Goal: Task Accomplishment & Management: Use online tool/utility

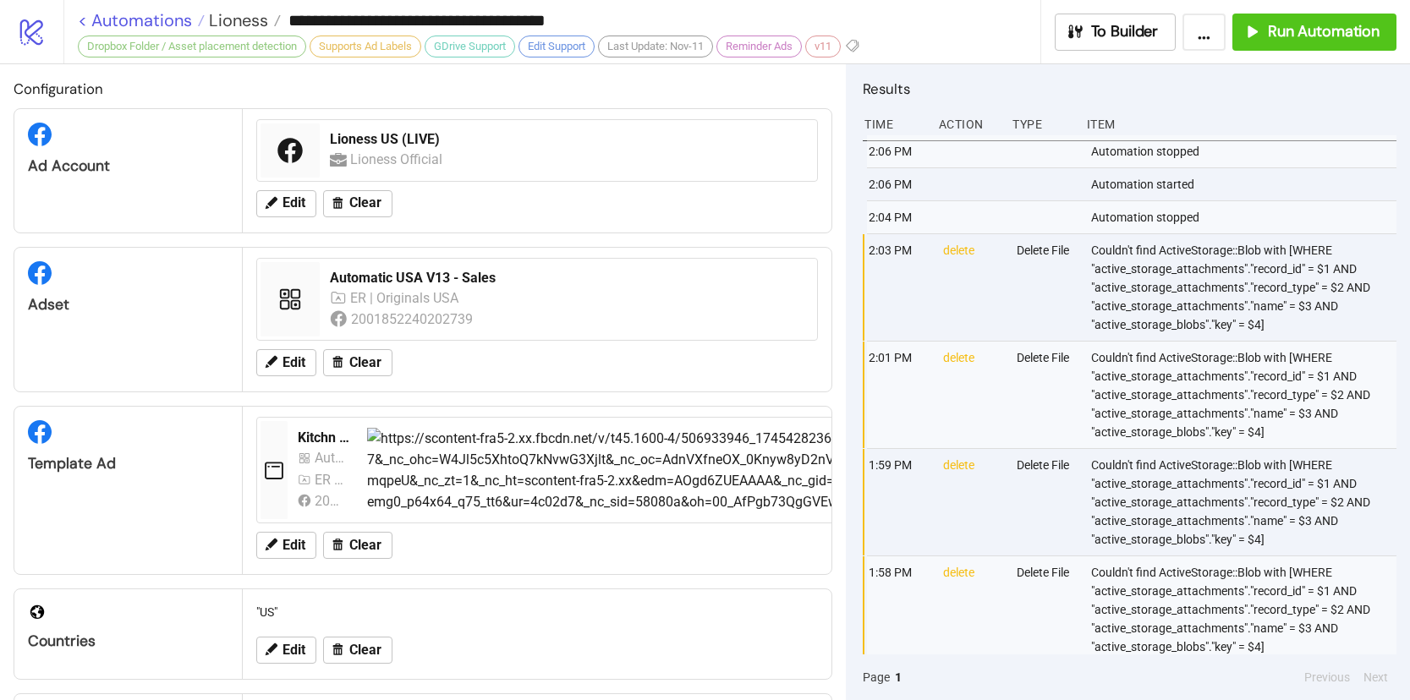
click at [145, 24] on link "< Automations" at bounding box center [141, 20] width 127 height 17
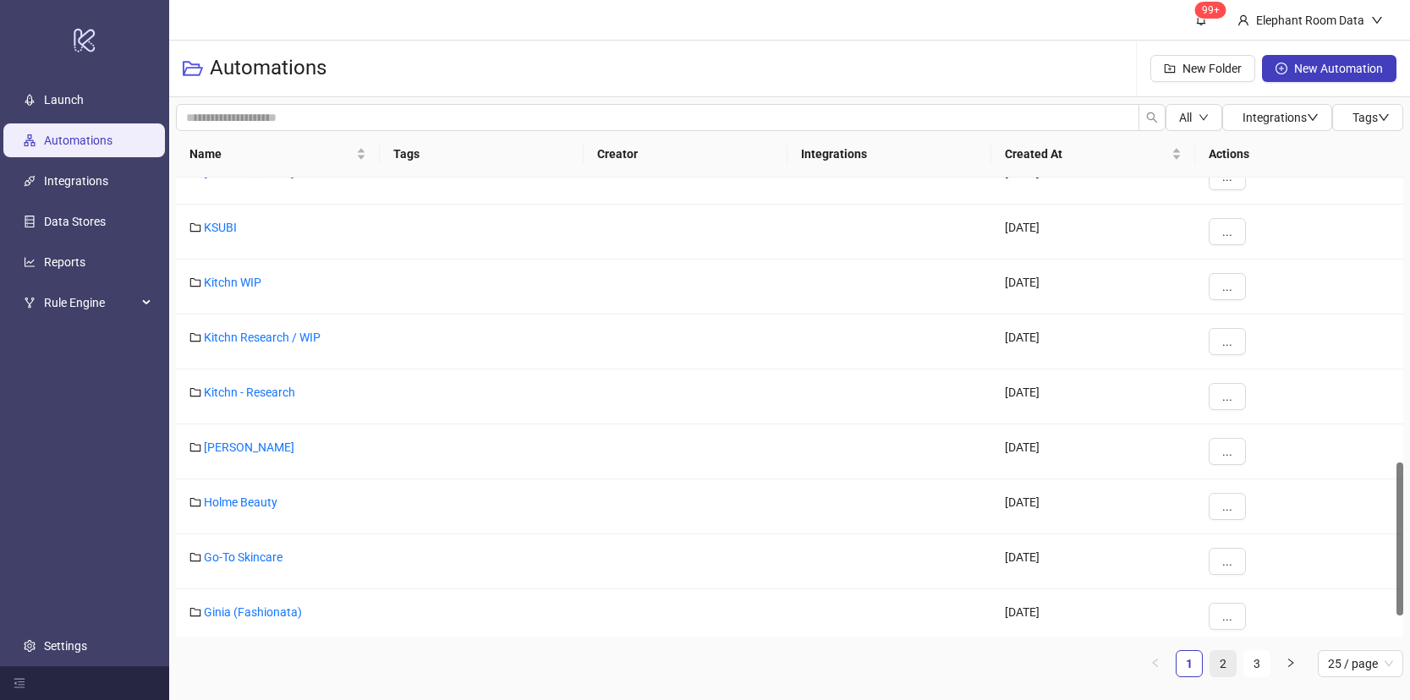
click at [1224, 673] on link "2" at bounding box center [1222, 663] width 25 height 25
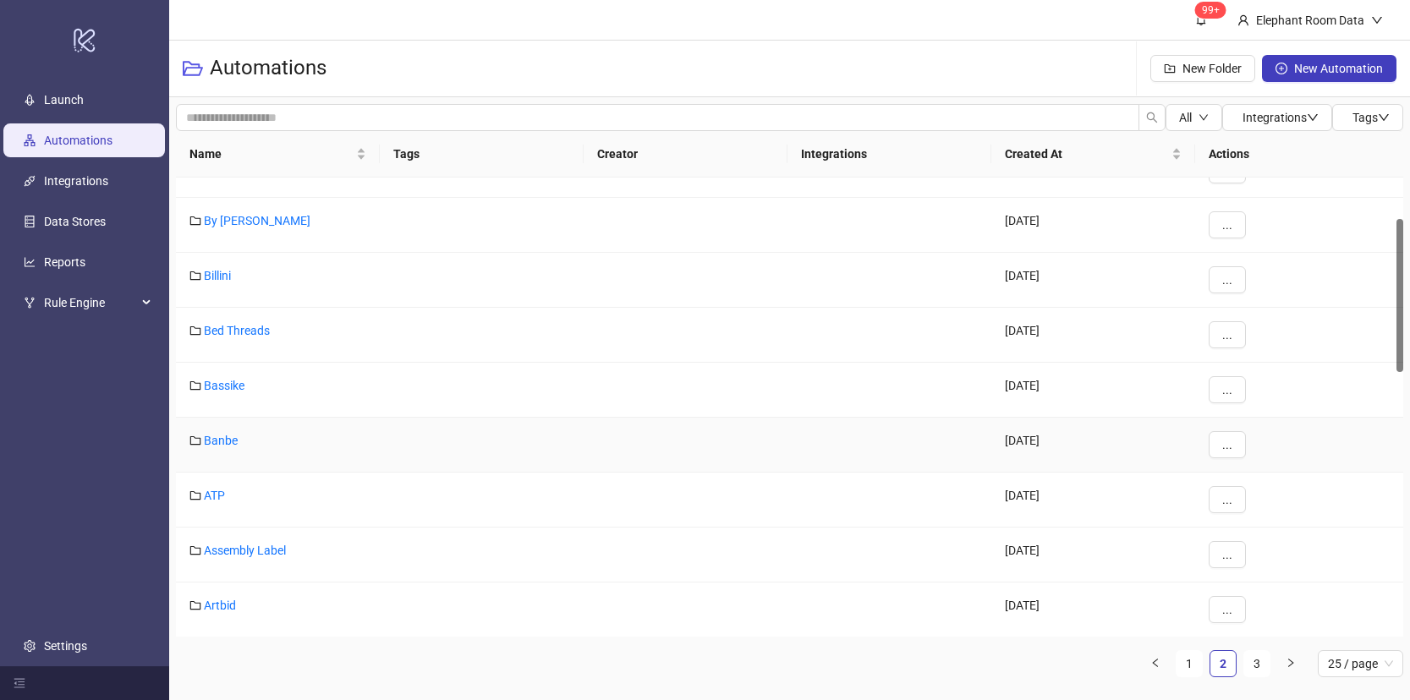
scroll to position [98, 0]
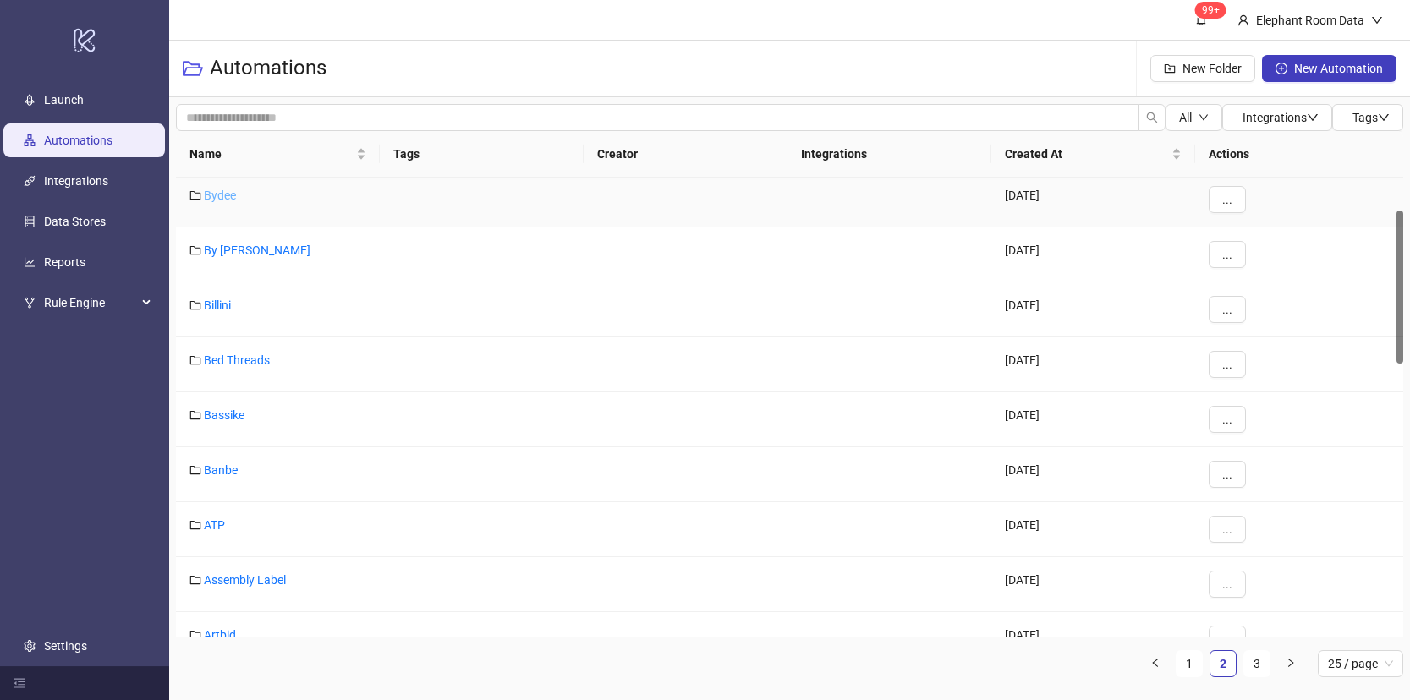
click at [212, 199] on link "Bydee" at bounding box center [220, 196] width 32 height 14
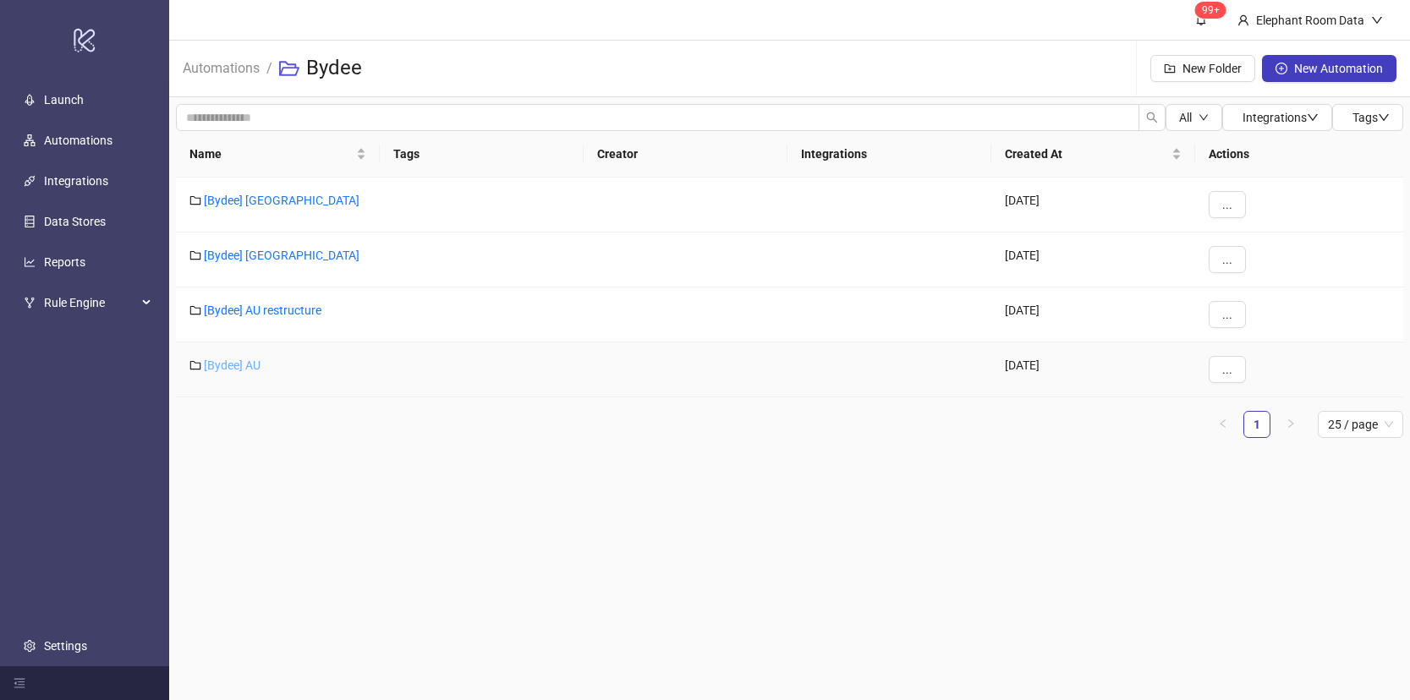
click at [245, 368] on link "[Bydee] AU" at bounding box center [232, 366] width 57 height 14
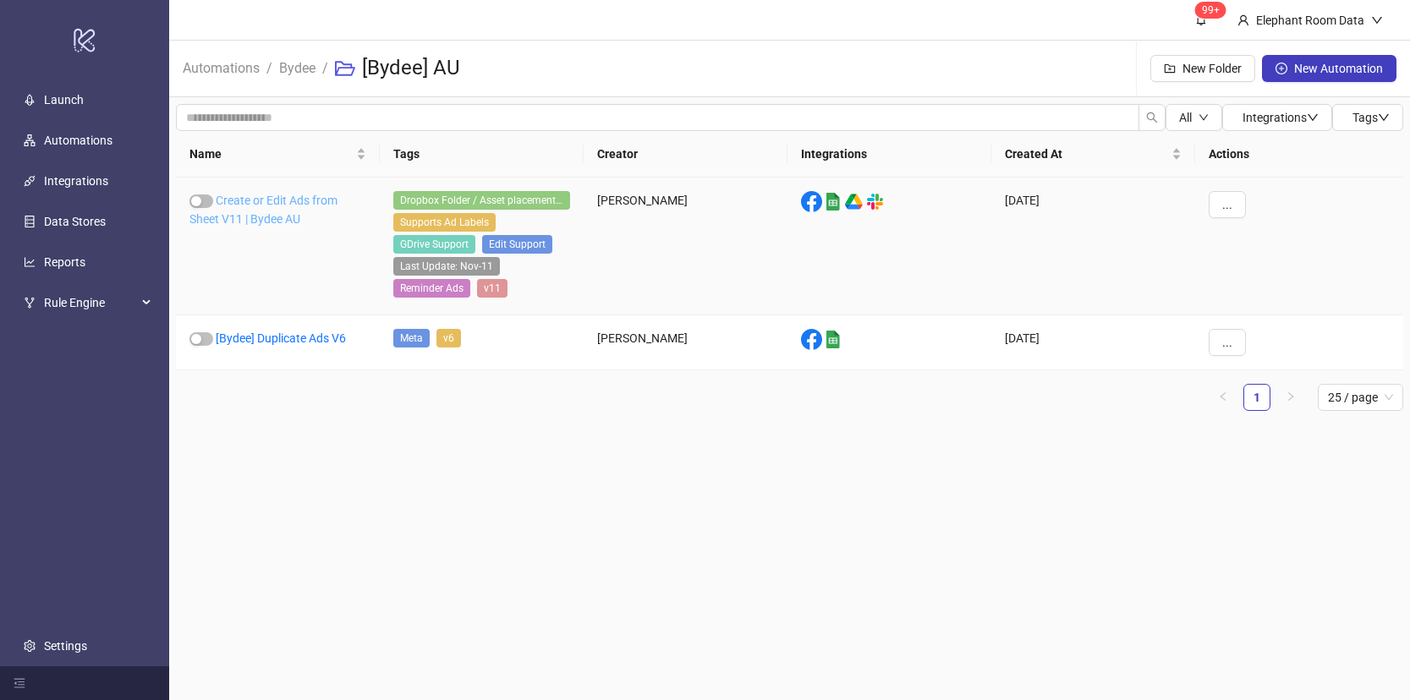
click at [291, 224] on link "Create or Edit Ads from Sheet V11 | Bydee AU" at bounding box center [263, 210] width 148 height 32
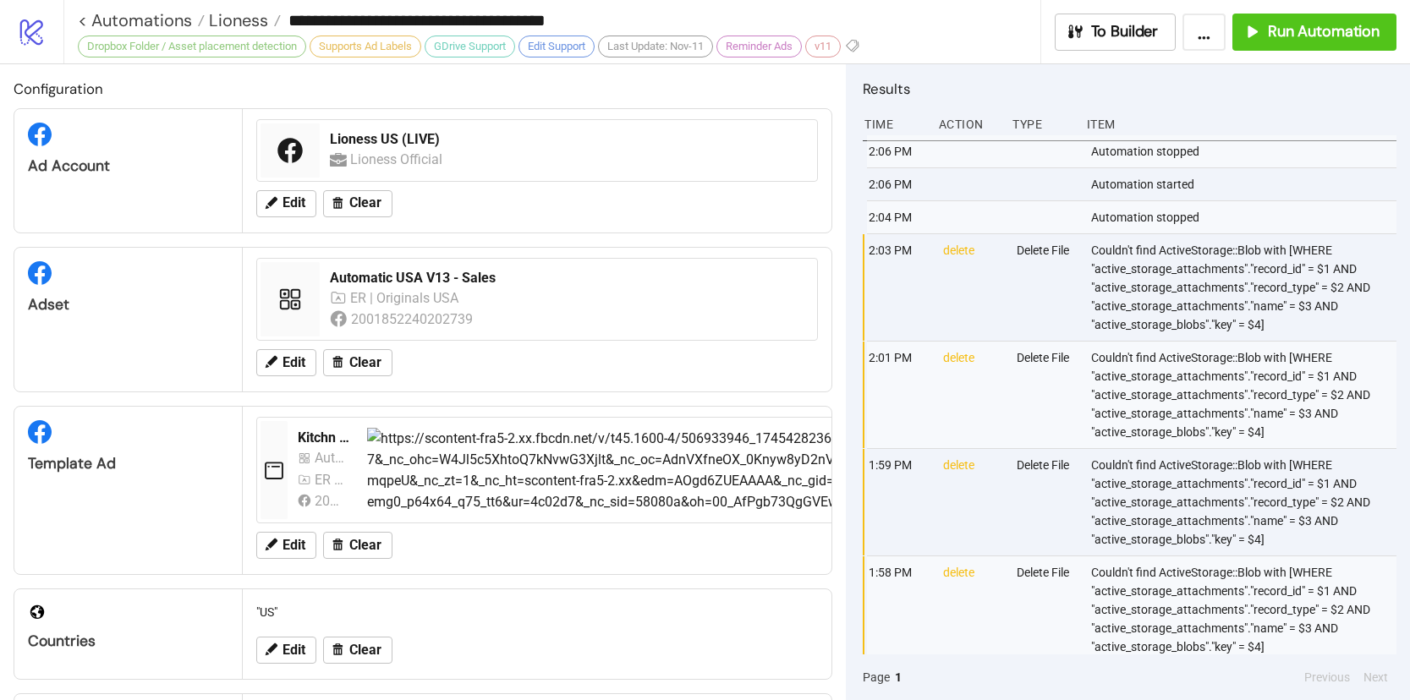
type input "**********"
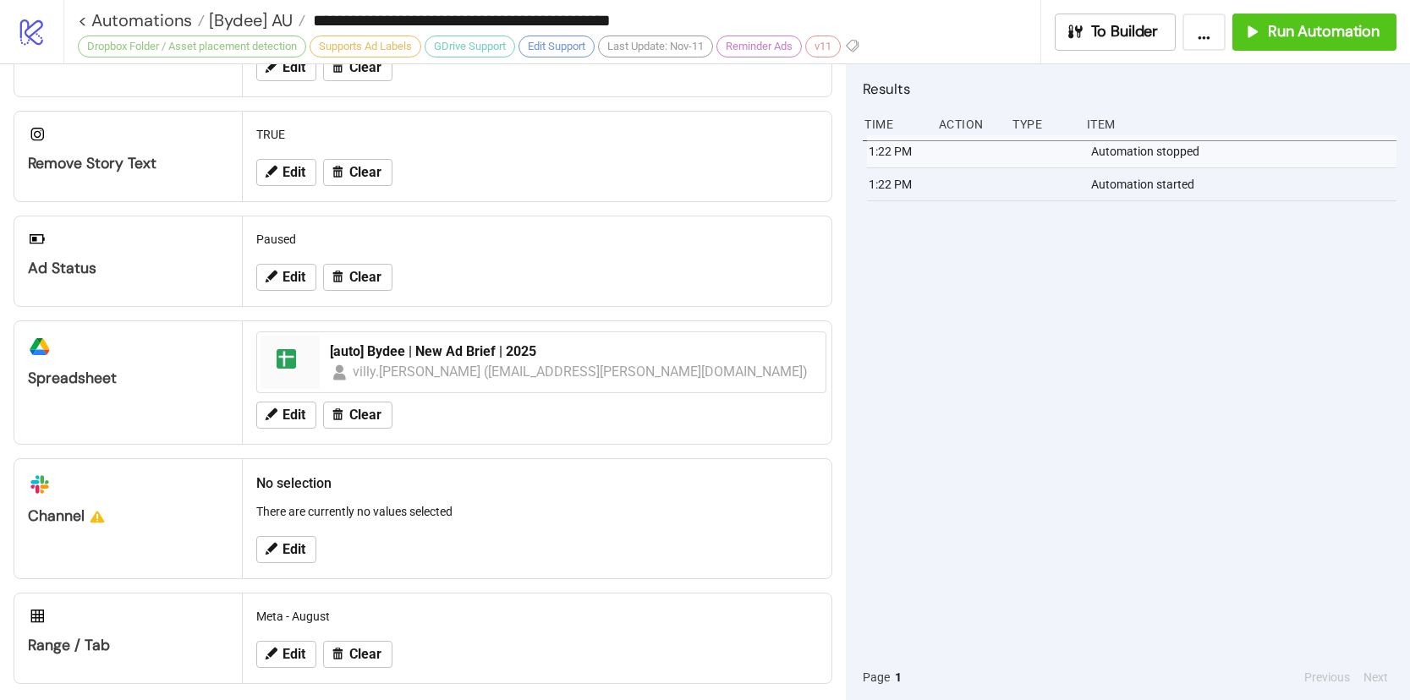
scroll to position [594, 0]
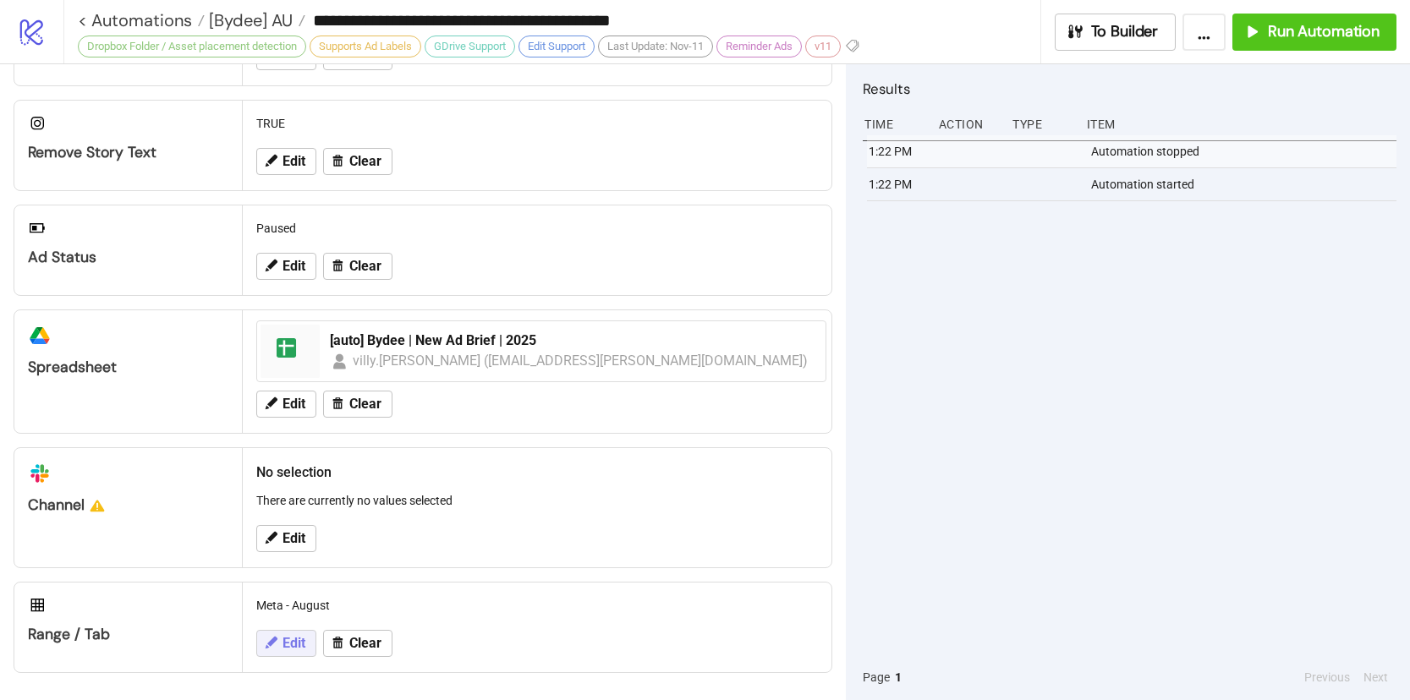
click at [298, 646] on span "Edit" at bounding box center [293, 643] width 23 height 15
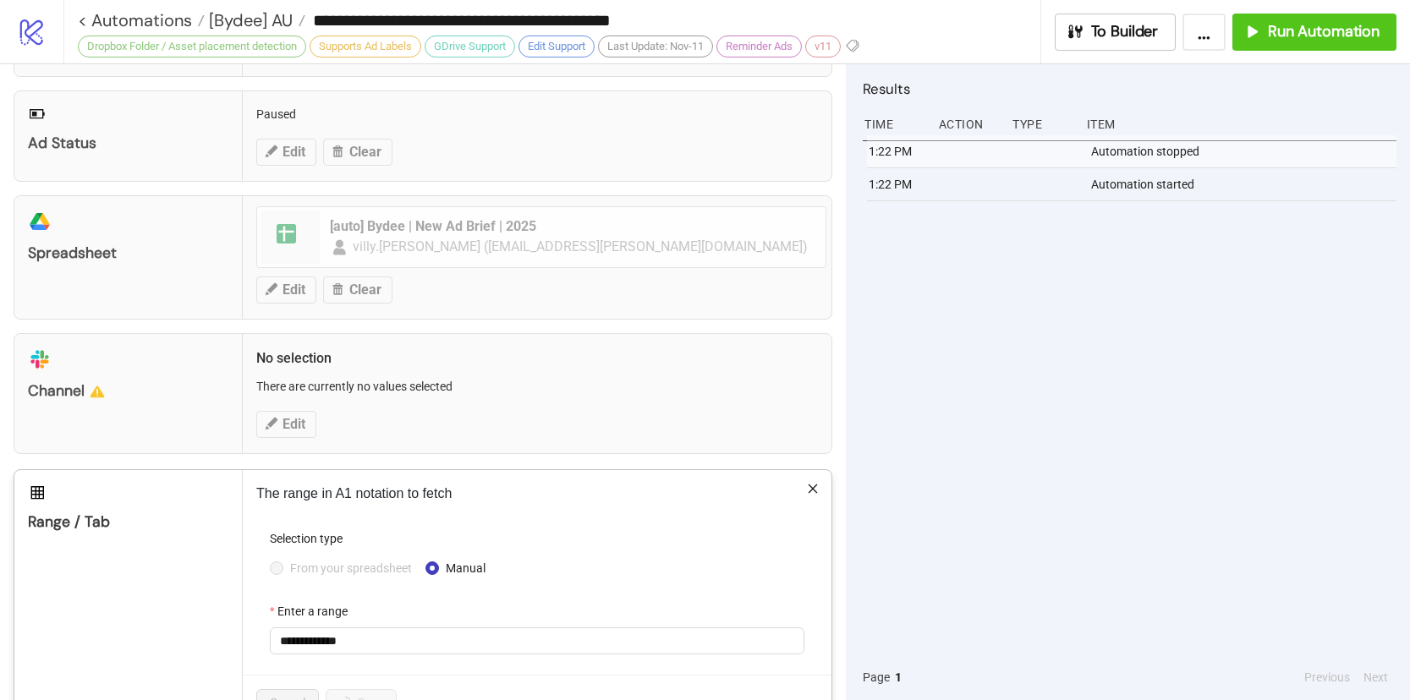
scroll to position [764, 0]
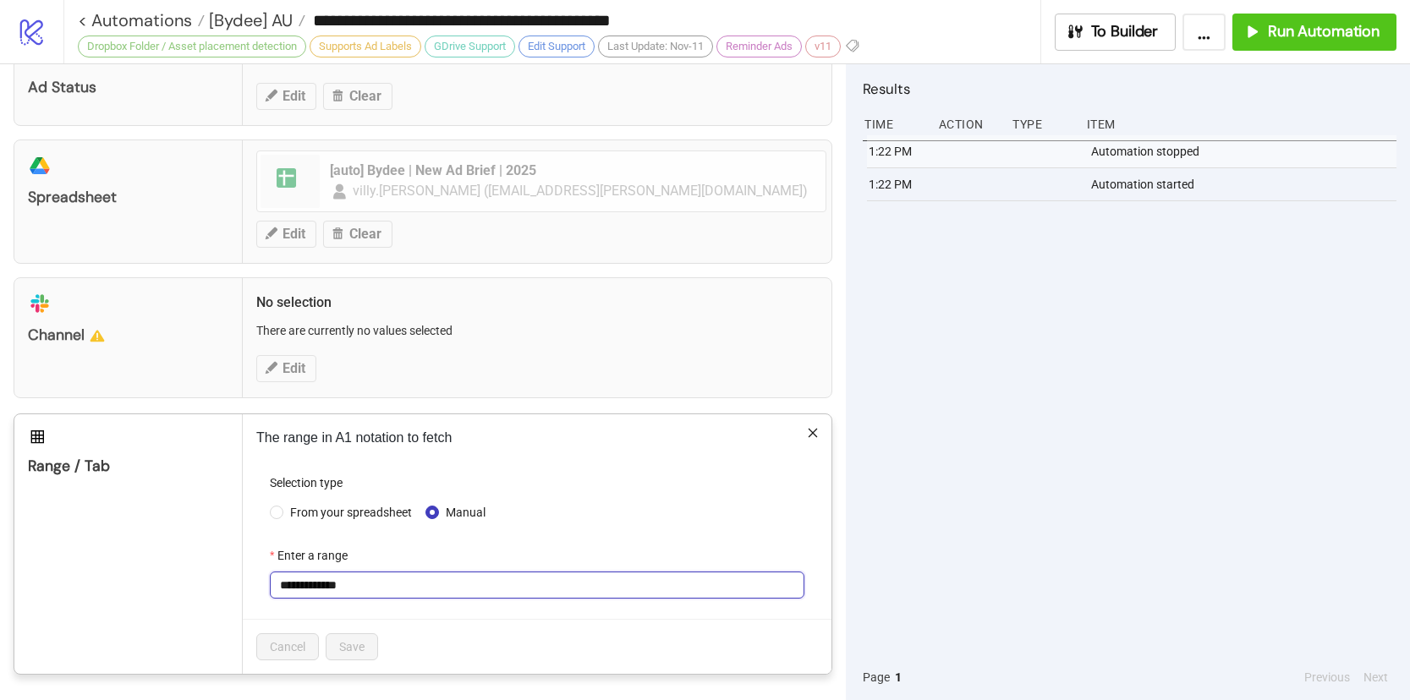
drag, startPoint x: 321, startPoint y: 589, endPoint x: 364, endPoint y: 584, distance: 42.5
click at [358, 591] on input "**********" at bounding box center [537, 585] width 535 height 27
type input "**********"
click at [366, 650] on button "Save" at bounding box center [352, 647] width 52 height 27
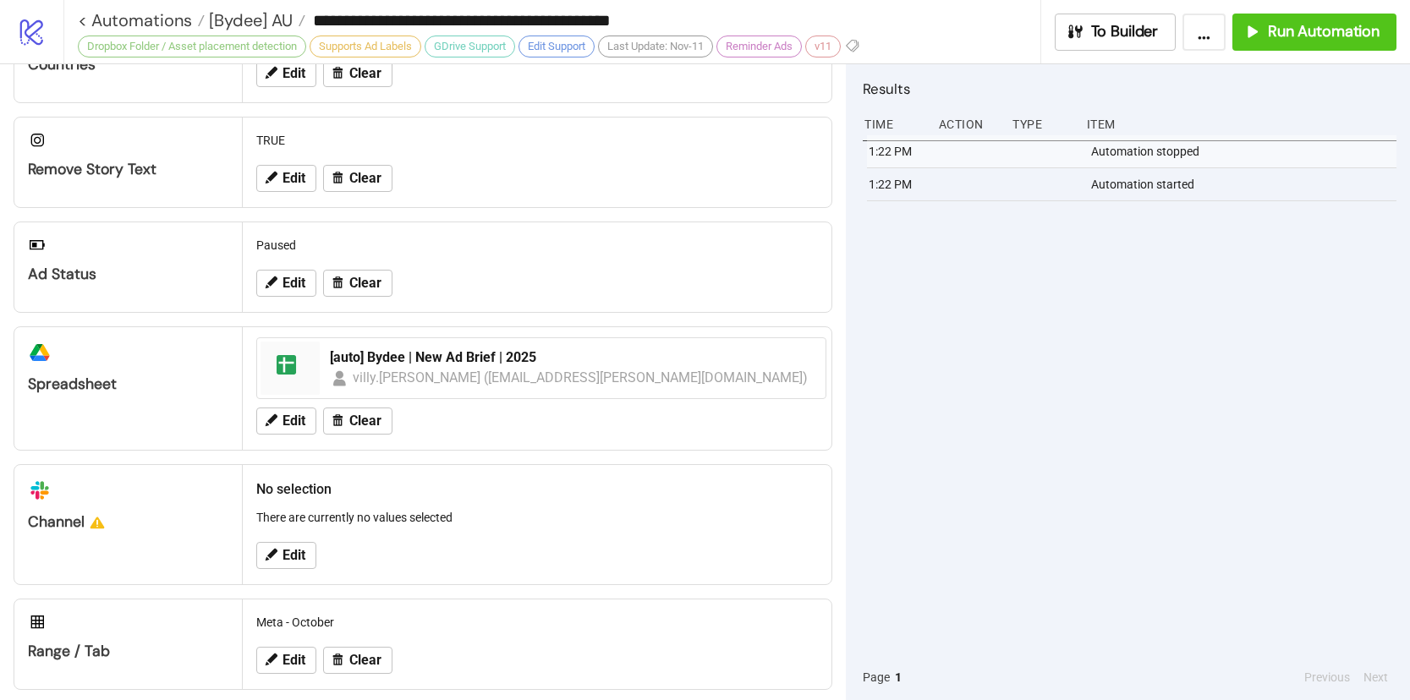
scroll to position [431, 0]
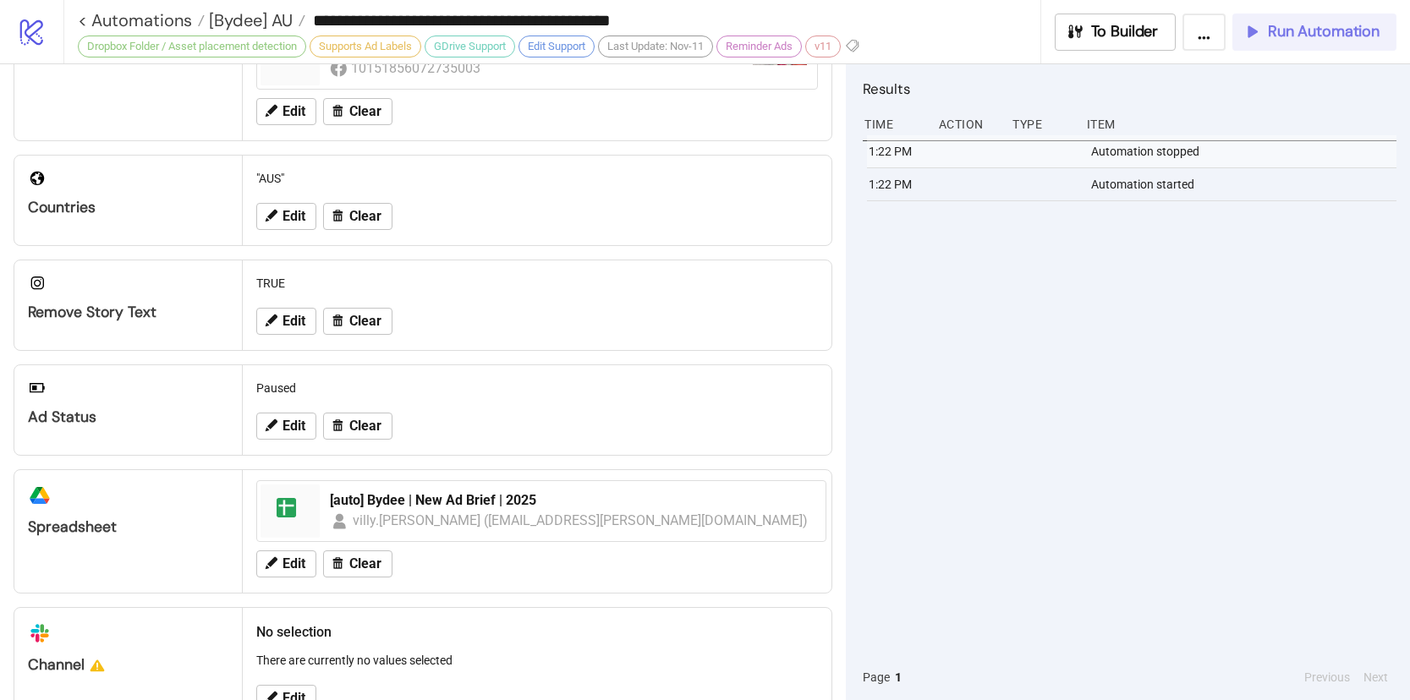
click at [1277, 29] on span "Run Automation" at bounding box center [1324, 31] width 112 height 19
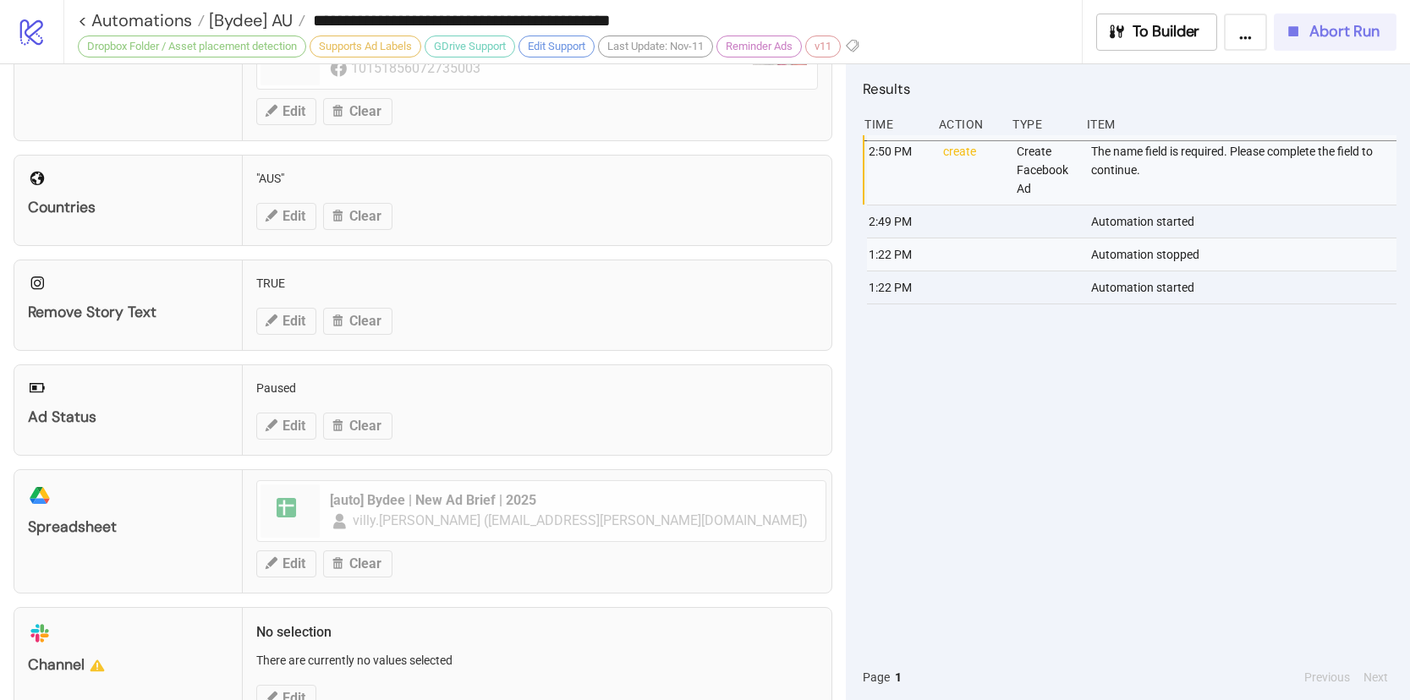
click at [1336, 40] on span "Abort Run" at bounding box center [1344, 31] width 70 height 19
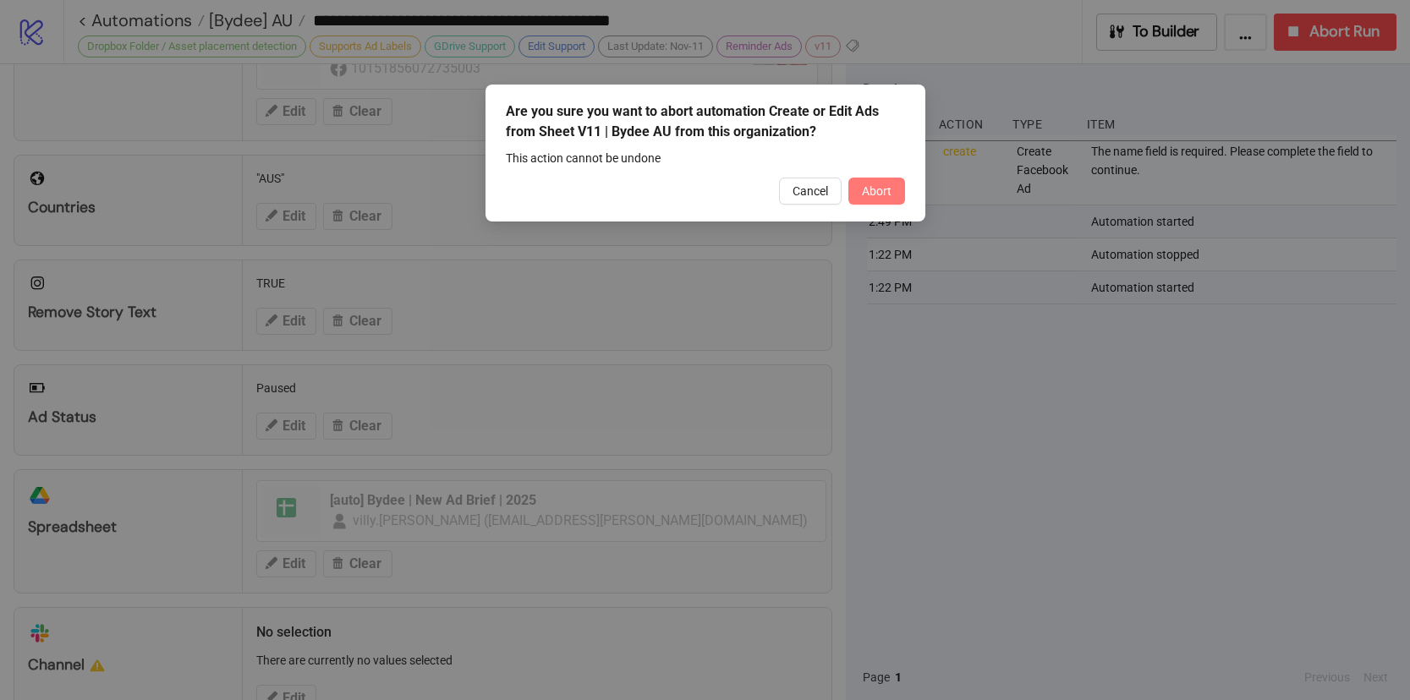
drag, startPoint x: 897, startPoint y: 191, endPoint x: 709, endPoint y: 91, distance: 212.6
click at [894, 189] on button "Abort" at bounding box center [876, 191] width 57 height 27
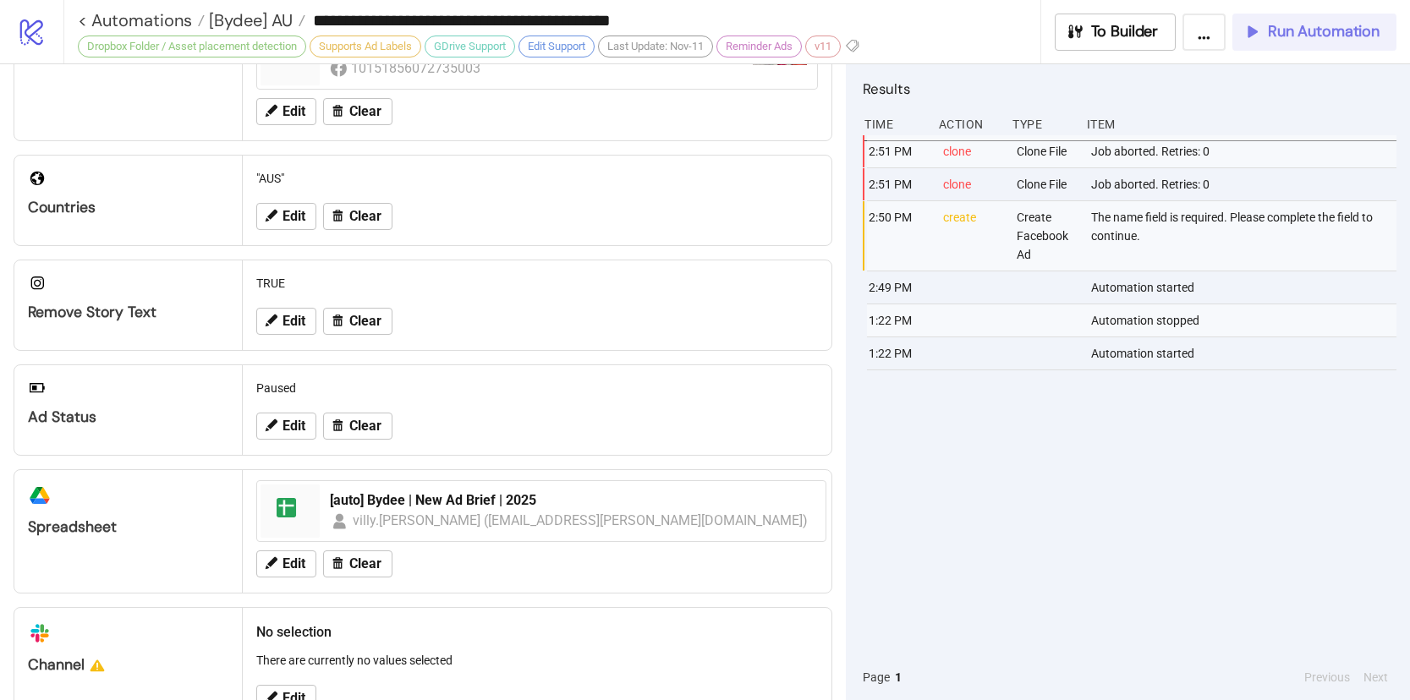
click at [1244, 33] on icon "button" at bounding box center [1251, 31] width 19 height 19
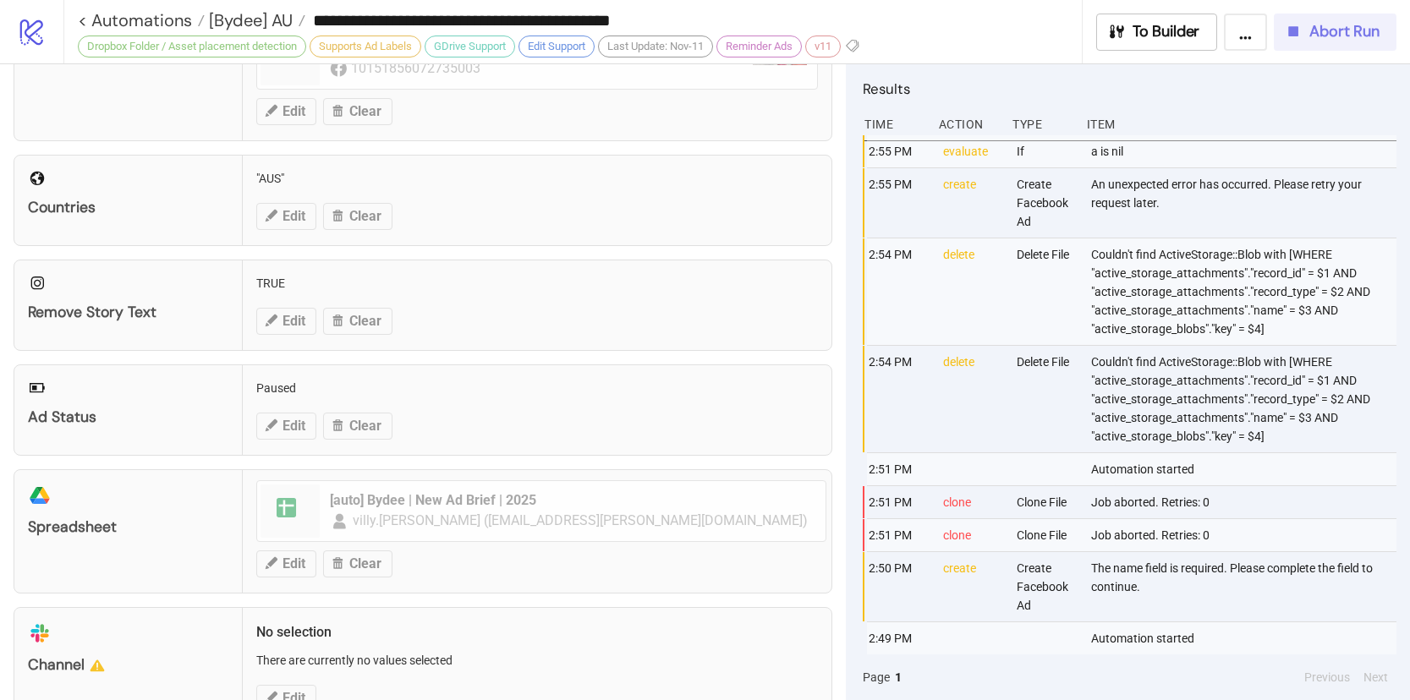
click at [1303, 40] on icon "button" at bounding box center [1293, 31] width 19 height 19
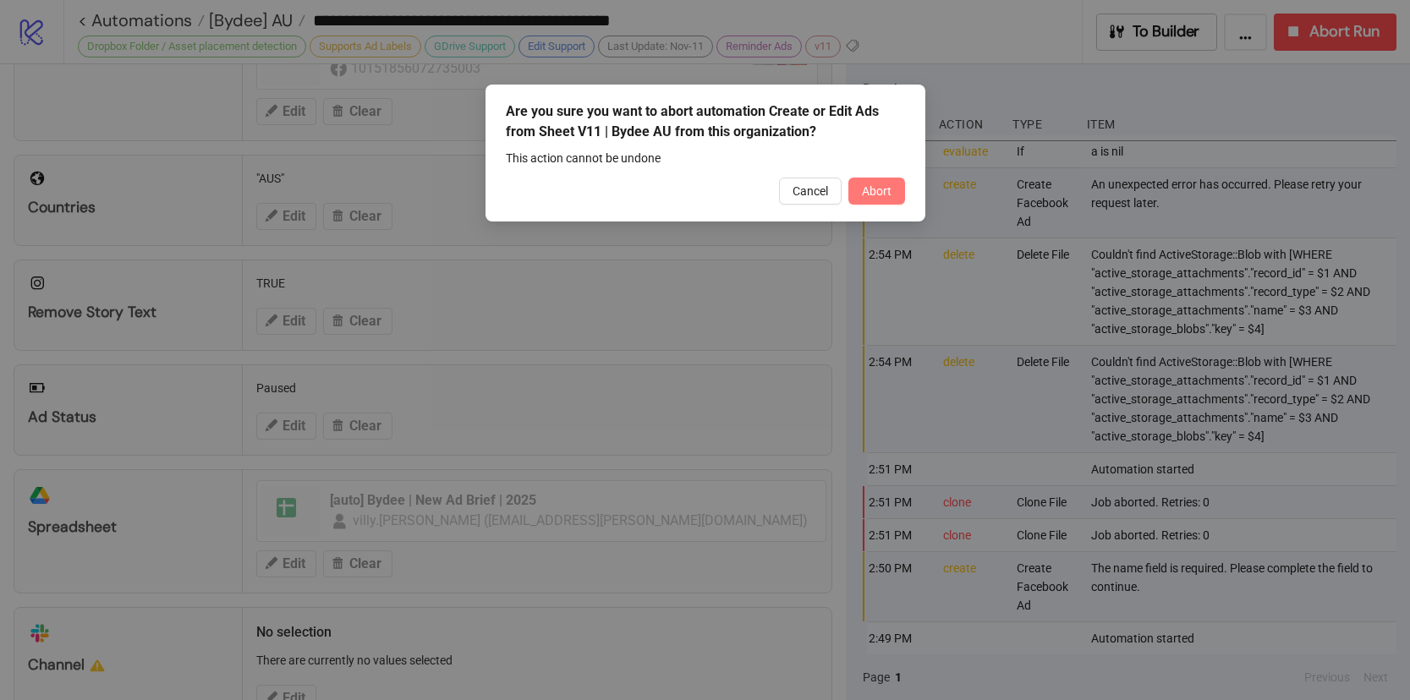
click at [900, 198] on button "Abort" at bounding box center [876, 191] width 57 height 27
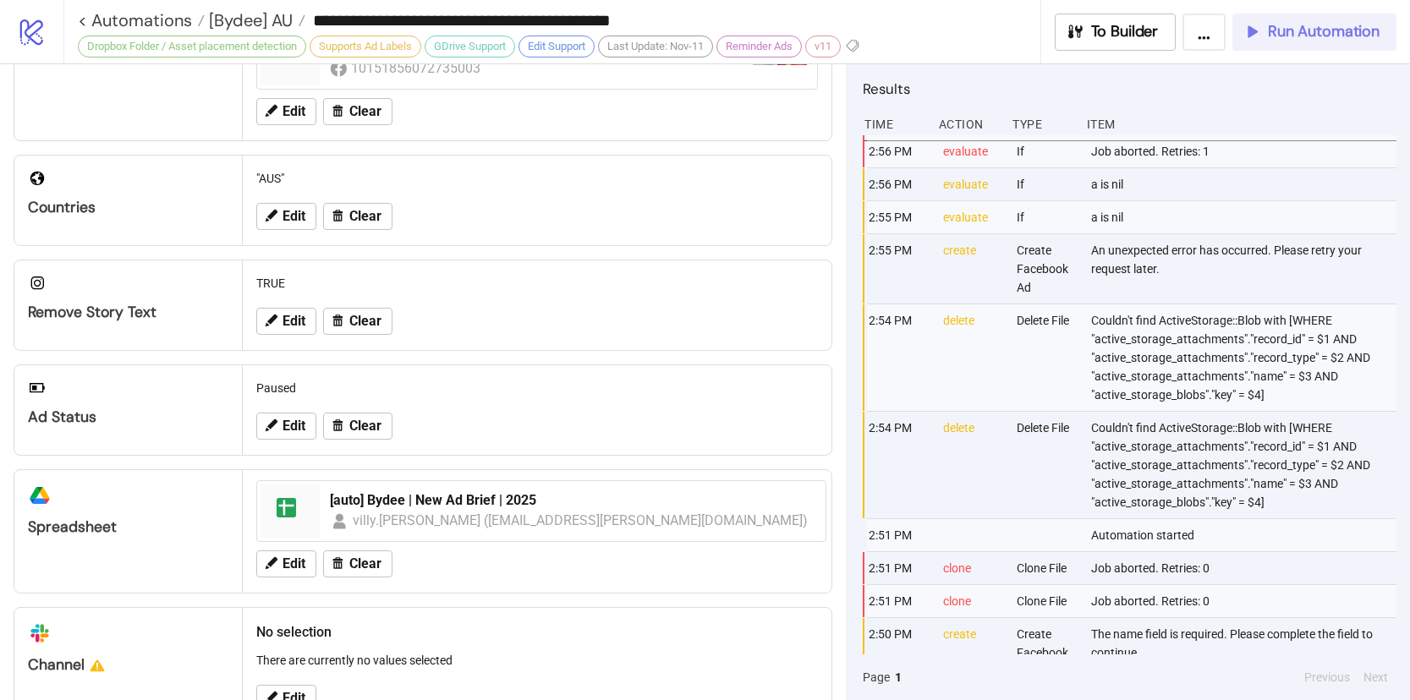
drag, startPoint x: 1299, startPoint y: 41, endPoint x: 650, endPoint y: 9, distance: 649.5
click at [1301, 42] on button "Run Automation" at bounding box center [1314, 32] width 164 height 37
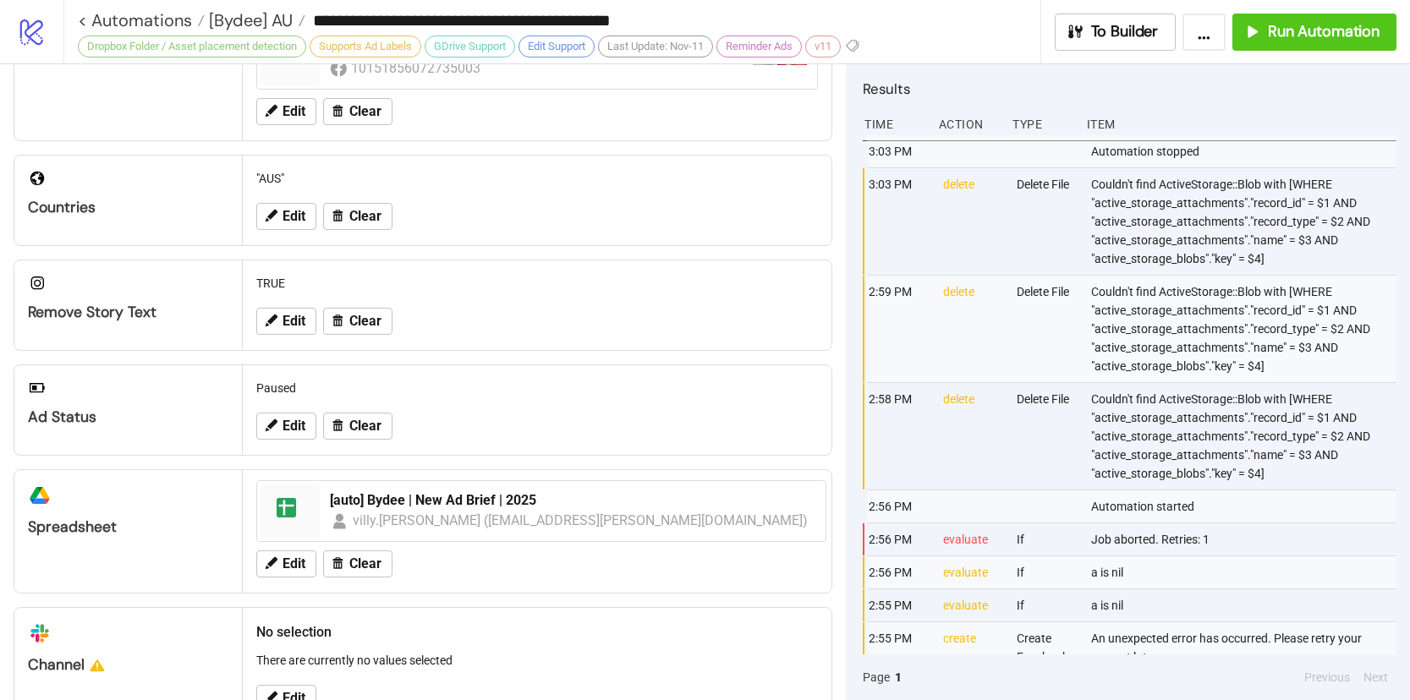
click at [829, 577] on div "Configuration Ad Account Bydee Ad Account BYDEE Edit Clear Adset Automatic V4 E…" at bounding box center [423, 382] width 846 height 636
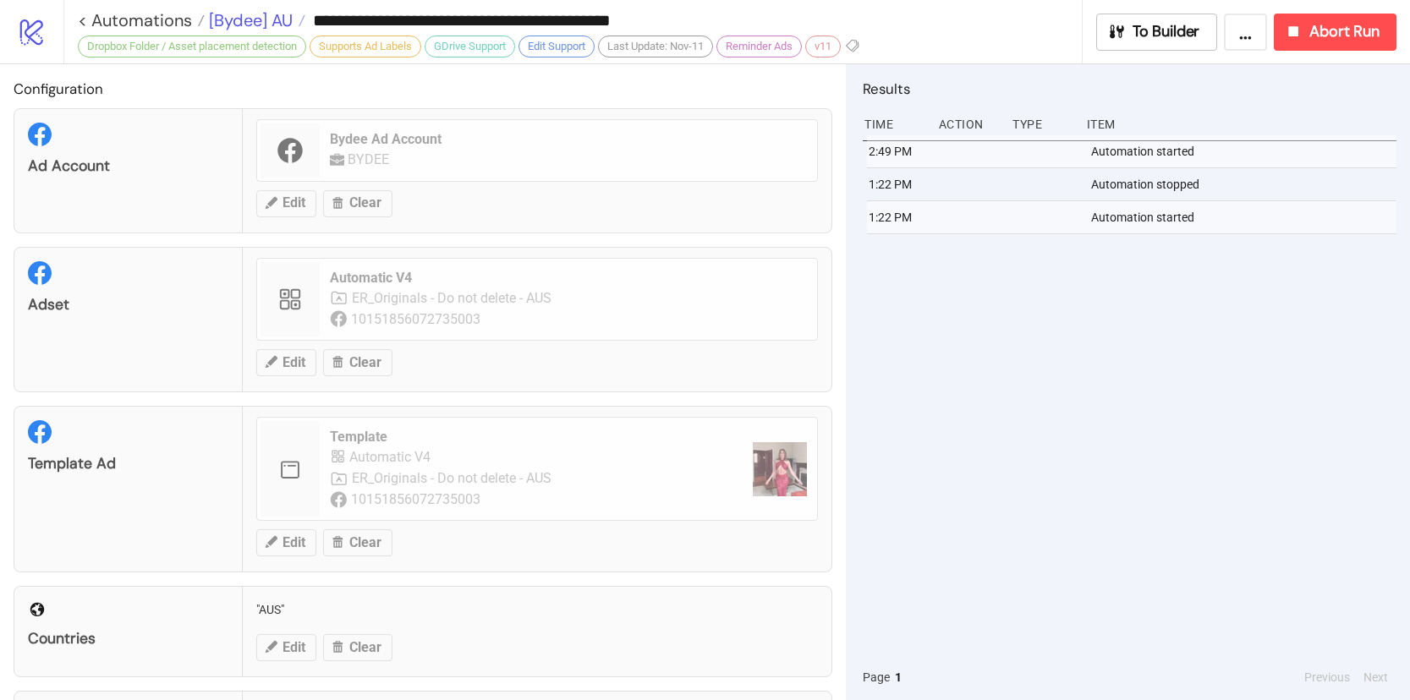
click at [231, 25] on span "[Bydee] AU" at bounding box center [249, 20] width 88 height 22
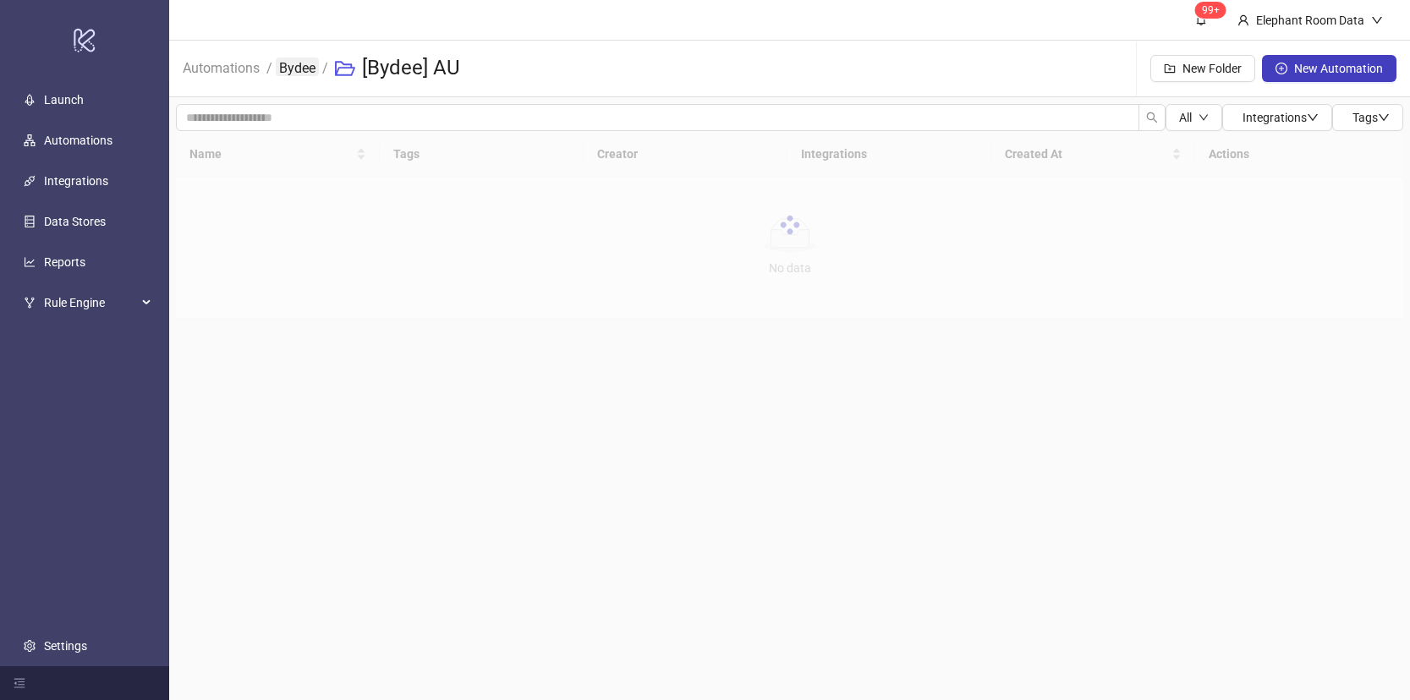
click at [298, 67] on link "Bydee" at bounding box center [297, 67] width 43 height 19
click at [376, 464] on main "99+ Elephant Room Data Automations / Bydee New Folder New Automation All Integr…" at bounding box center [789, 350] width 1241 height 700
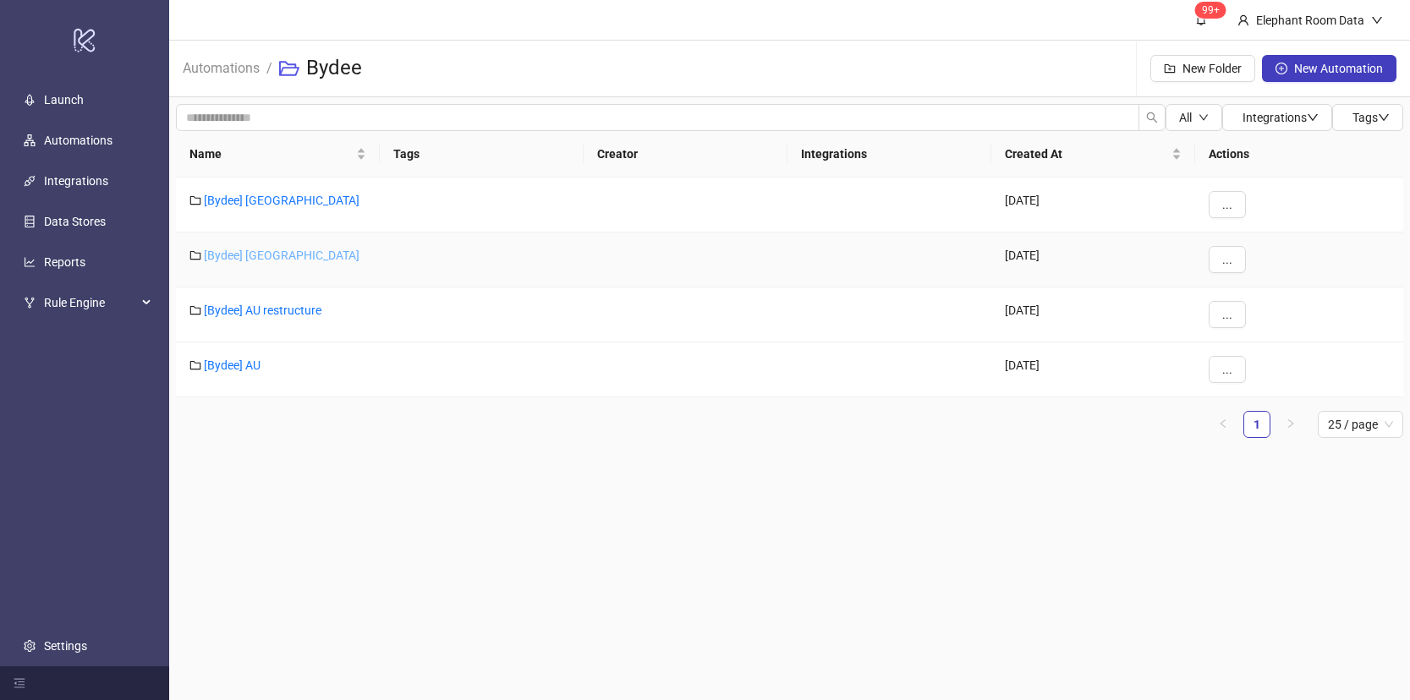
click at [239, 257] on link "[Bydee] [GEOGRAPHIC_DATA]" at bounding box center [282, 256] width 156 height 14
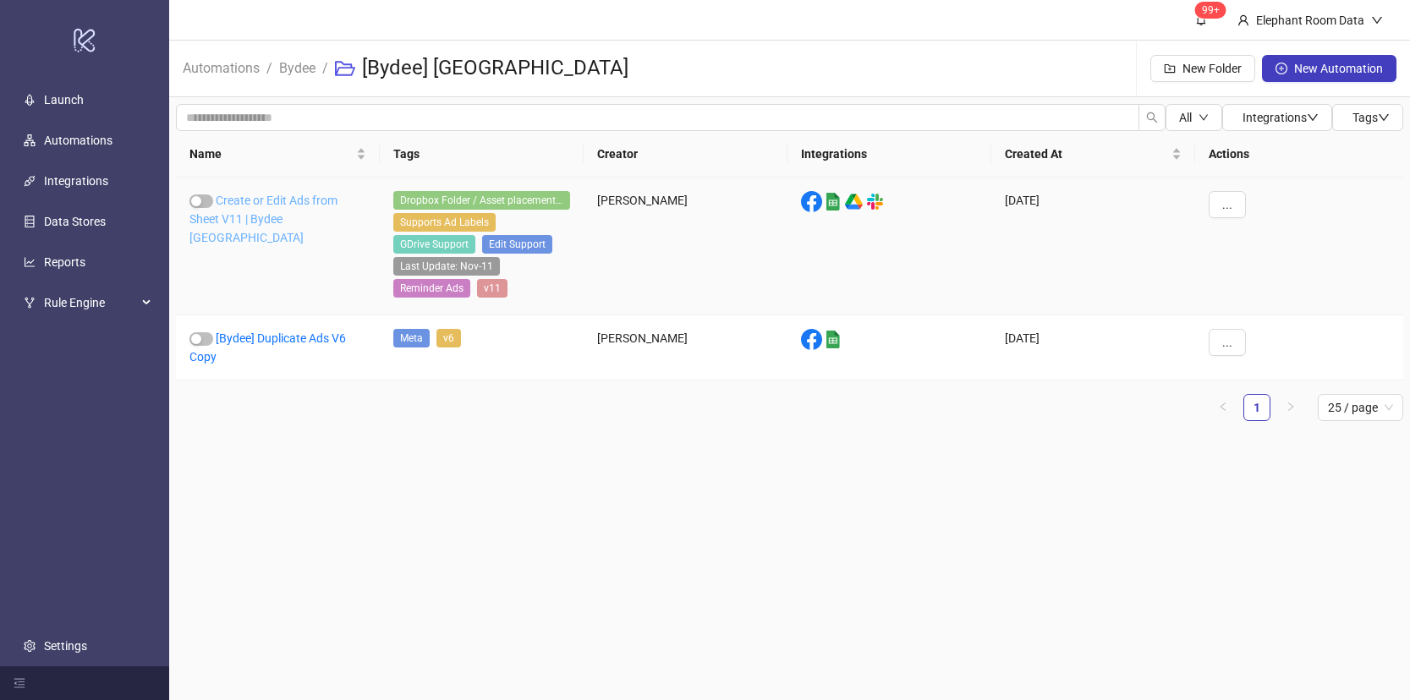
click at [277, 222] on link "Create or Edit Ads from Sheet V11 | Bydee [GEOGRAPHIC_DATA]" at bounding box center [263, 219] width 148 height 51
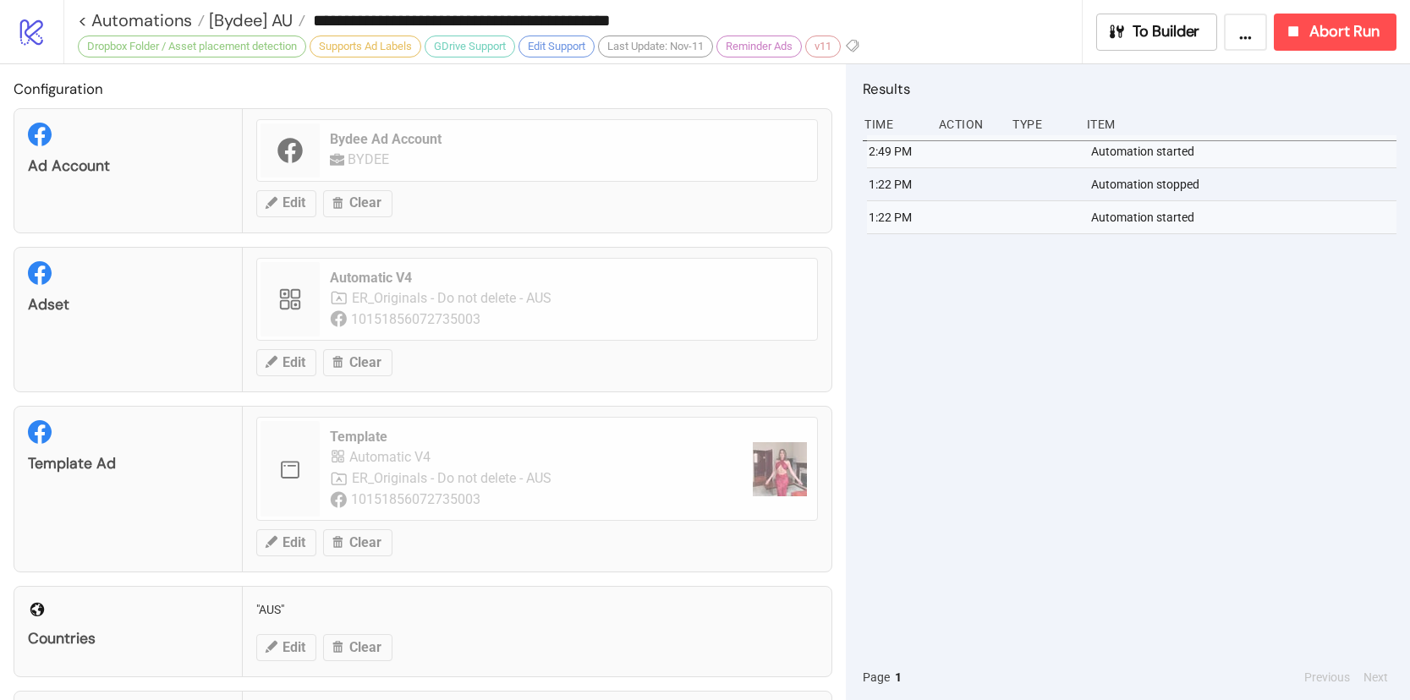
type input "**********"
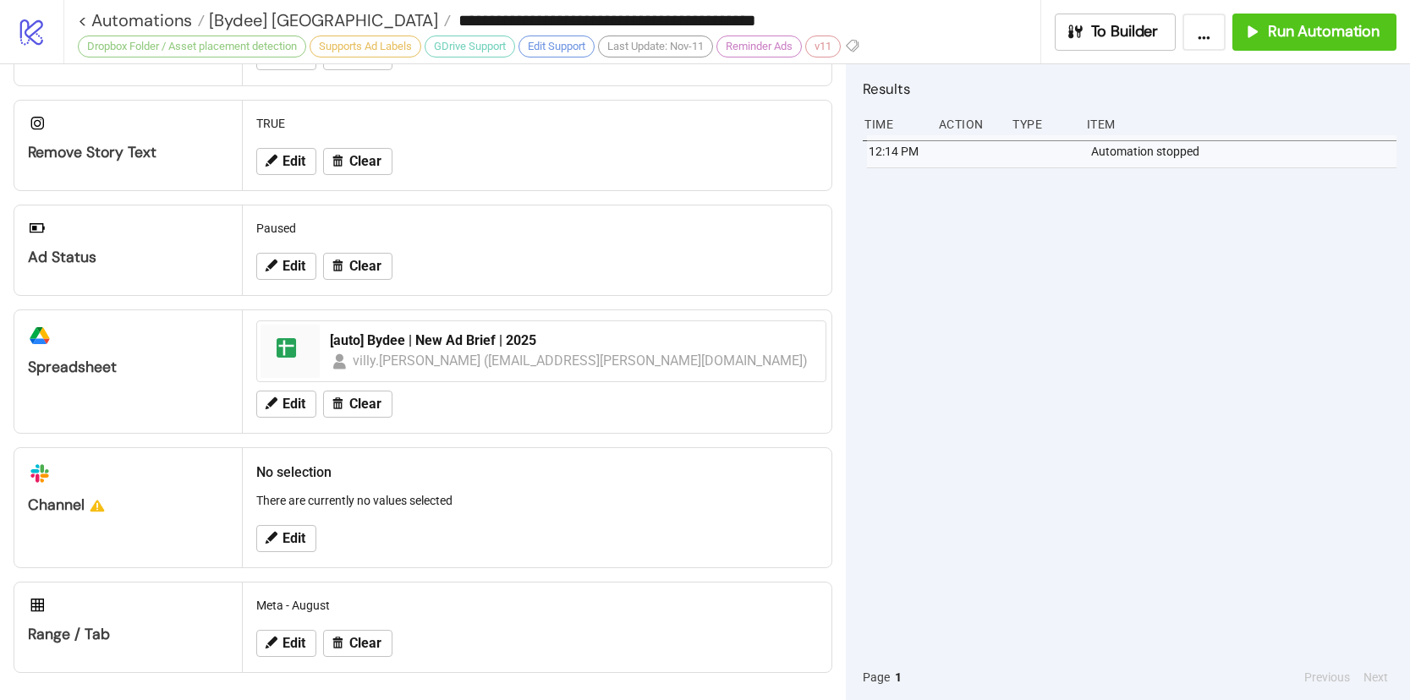
scroll to position [594, 0]
click at [297, 637] on span "Edit" at bounding box center [293, 643] width 23 height 15
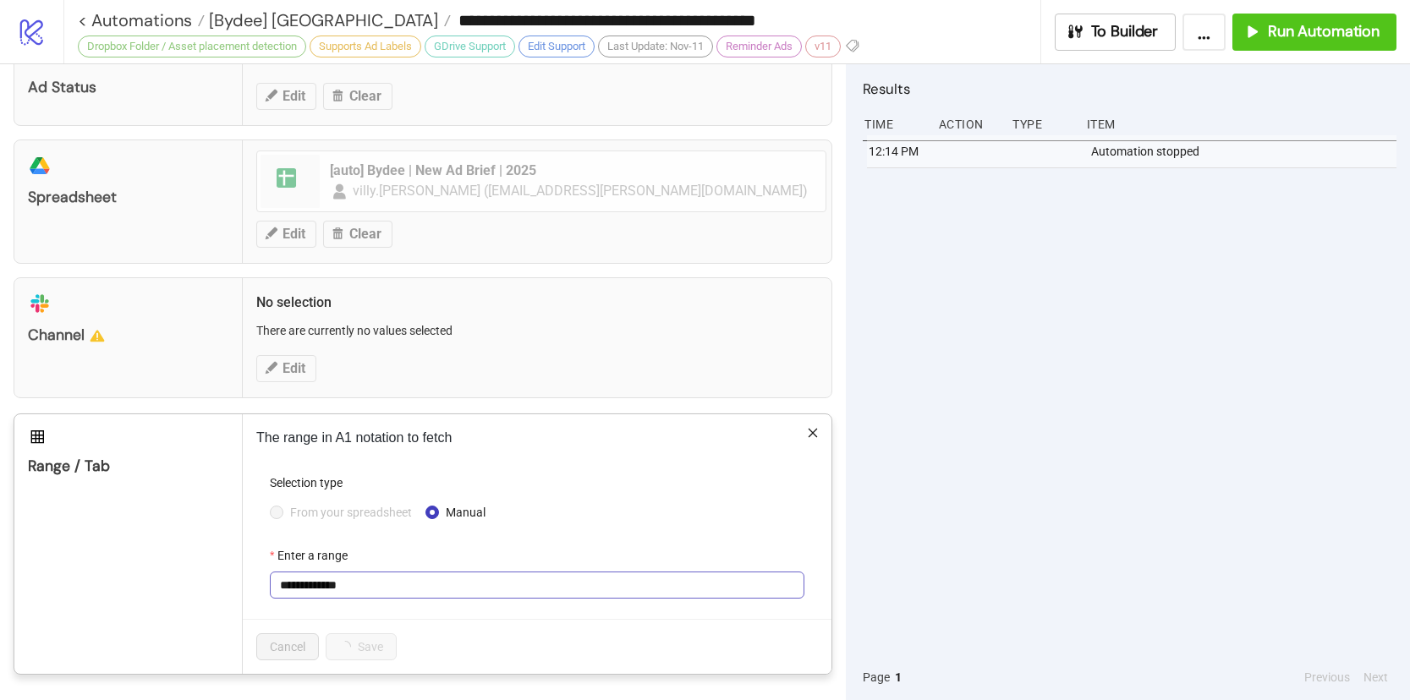
scroll to position [764, 0]
drag, startPoint x: 318, startPoint y: 588, endPoint x: 367, endPoint y: 559, distance: 56.9
click at [358, 587] on input "**********" at bounding box center [537, 585] width 535 height 27
type input "**********"
click at [347, 655] on button "Save" at bounding box center [352, 647] width 52 height 27
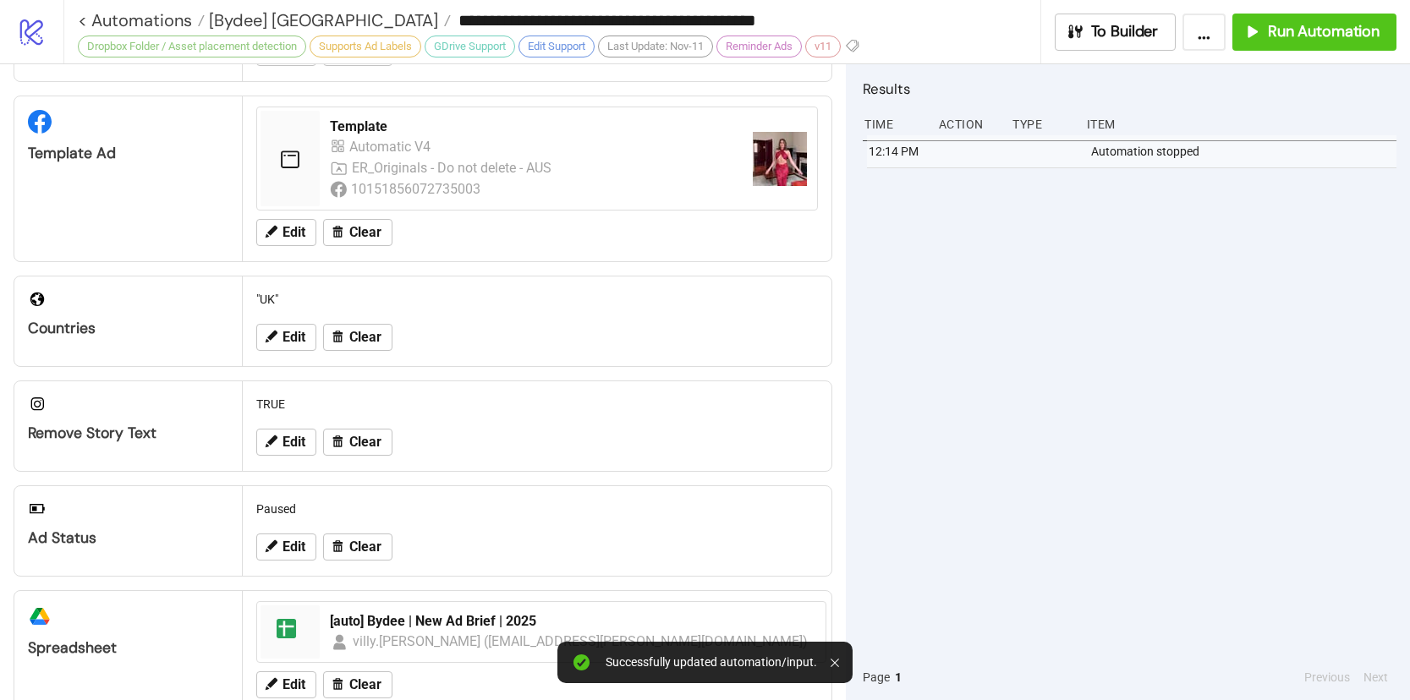
scroll to position [171, 0]
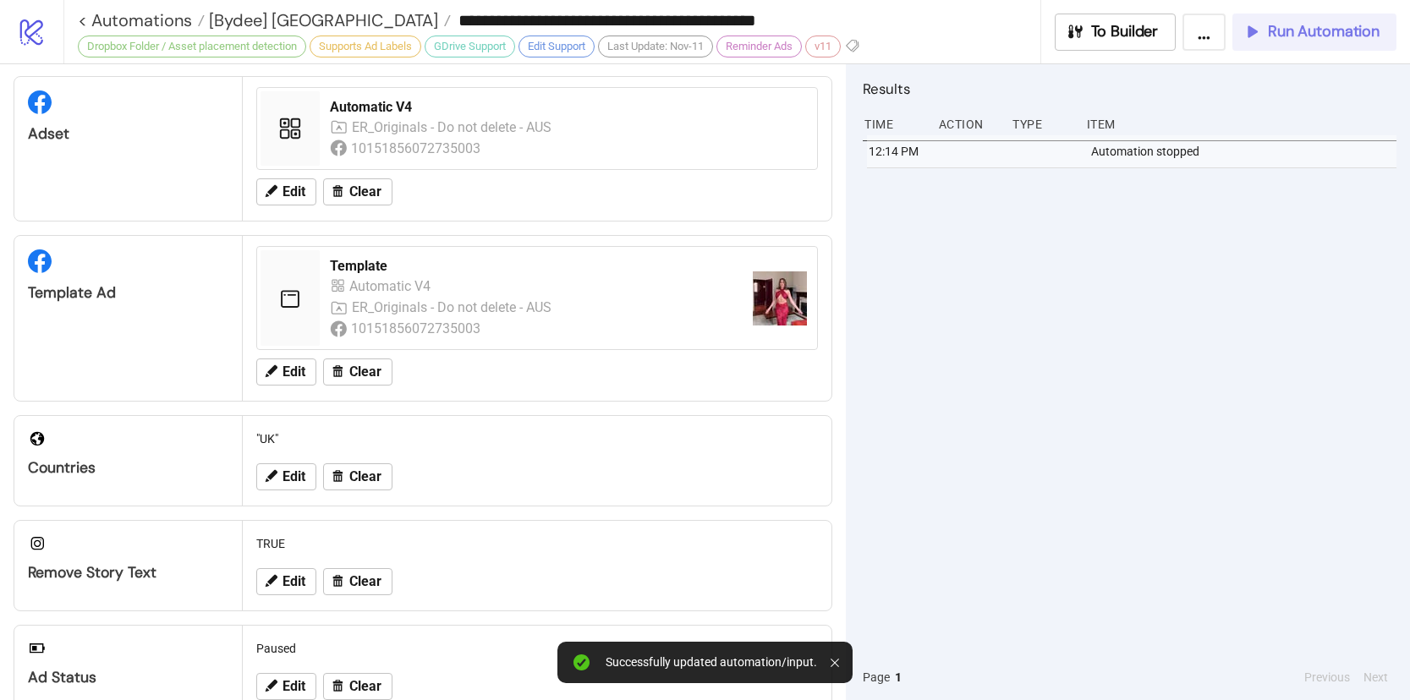
click at [1322, 30] on span "Run Automation" at bounding box center [1324, 31] width 112 height 19
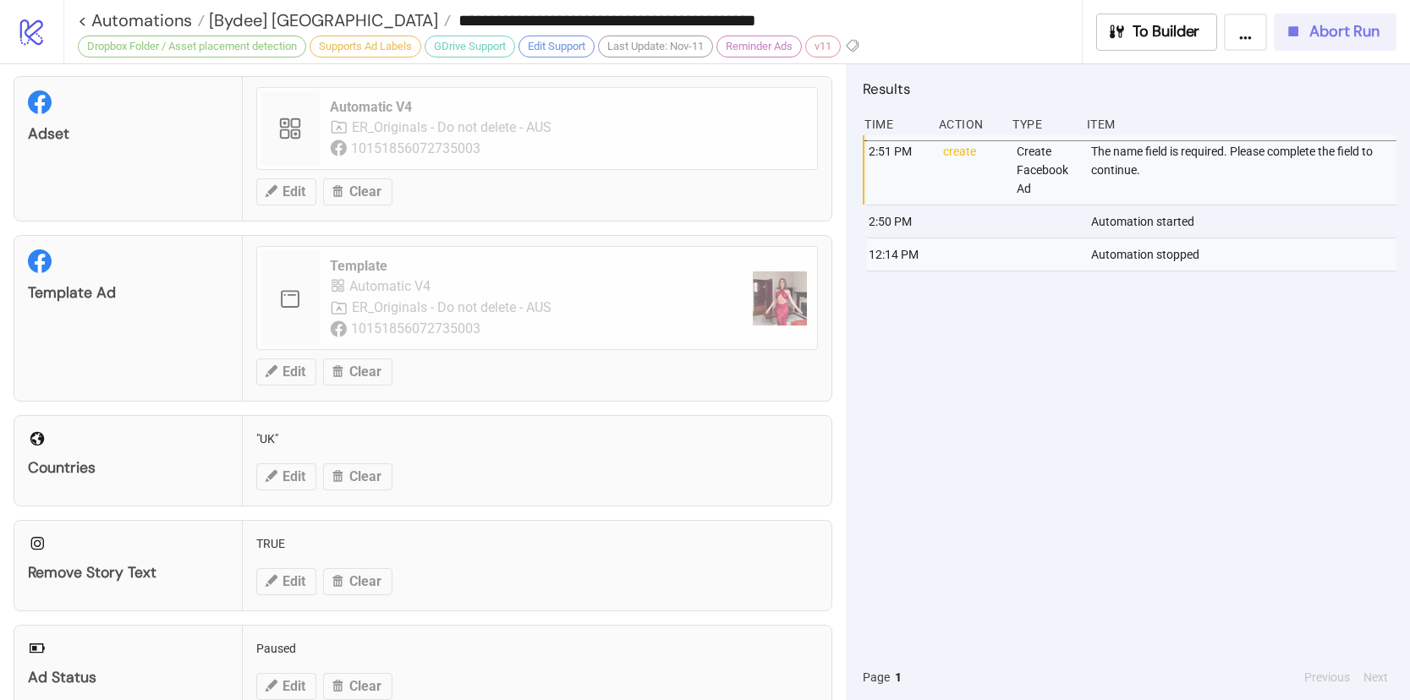
click at [1307, 31] on div "Abort Run" at bounding box center [1332, 31] width 96 height 19
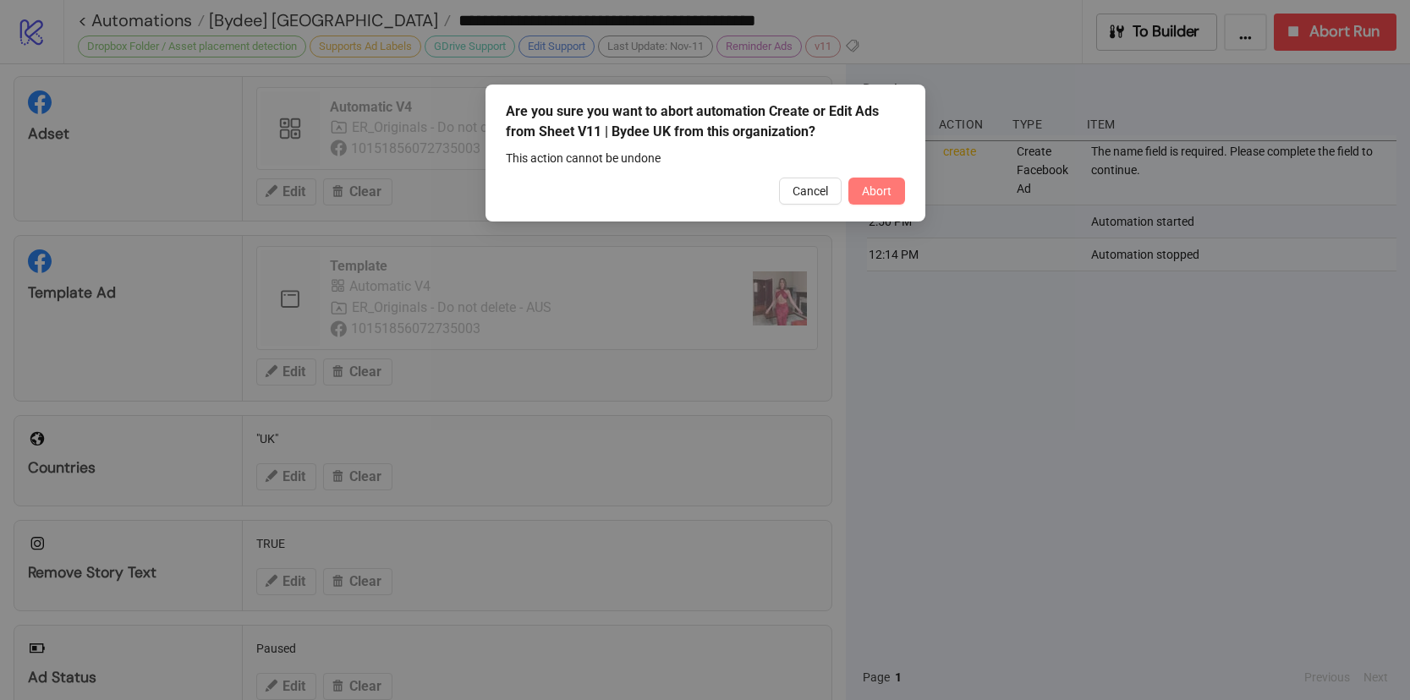
drag, startPoint x: 889, startPoint y: 188, endPoint x: 998, endPoint y: 162, distance: 112.2
click at [889, 187] on span "Abort" at bounding box center [877, 191] width 30 height 14
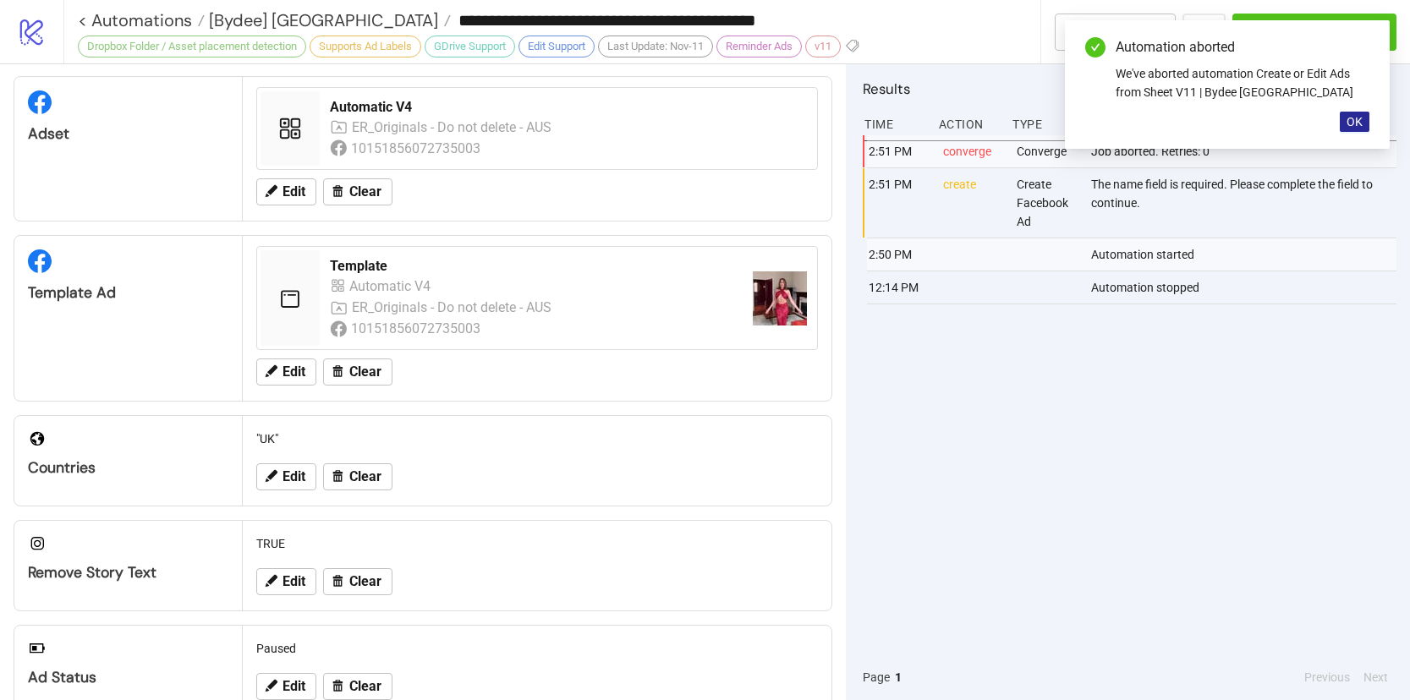
drag, startPoint x: 1344, startPoint y: 120, endPoint x: 1362, endPoint y: 35, distance: 87.3
click at [1344, 120] on button "OK" at bounding box center [1355, 122] width 30 height 20
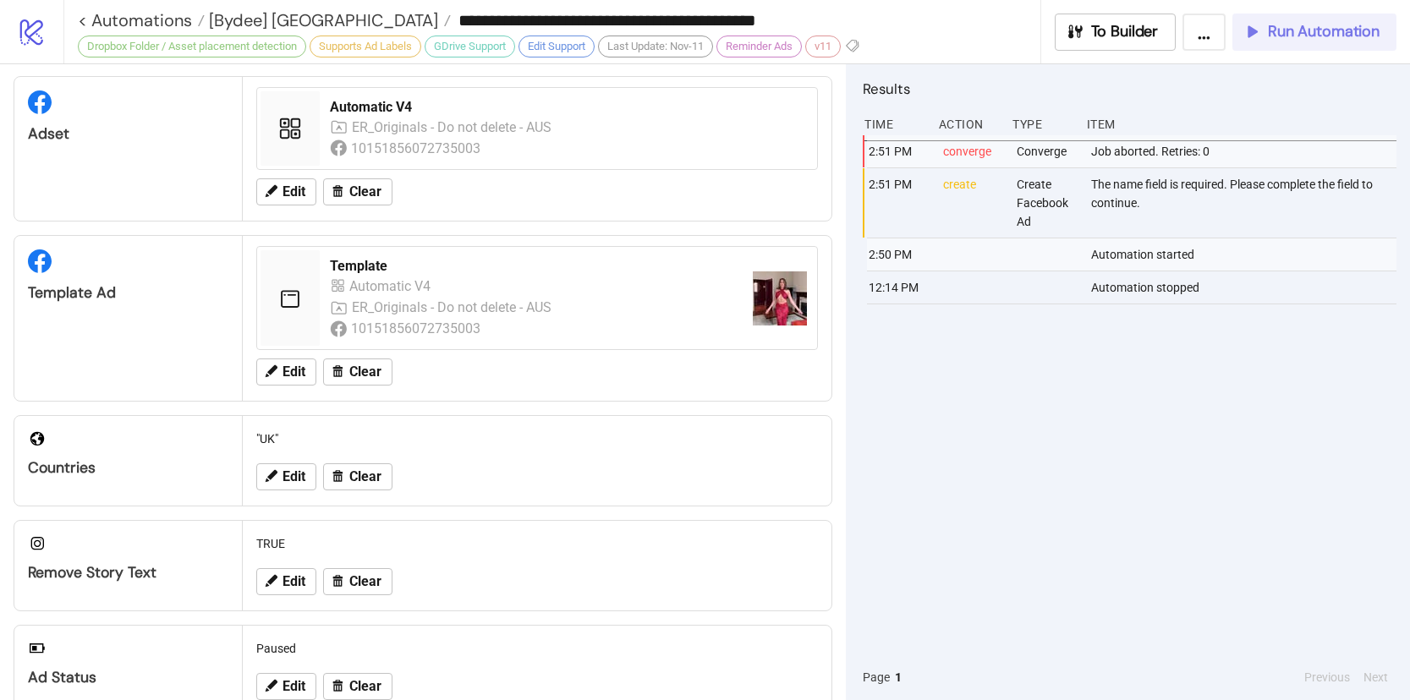
click at [1358, 26] on span "Run Automation" at bounding box center [1324, 31] width 112 height 19
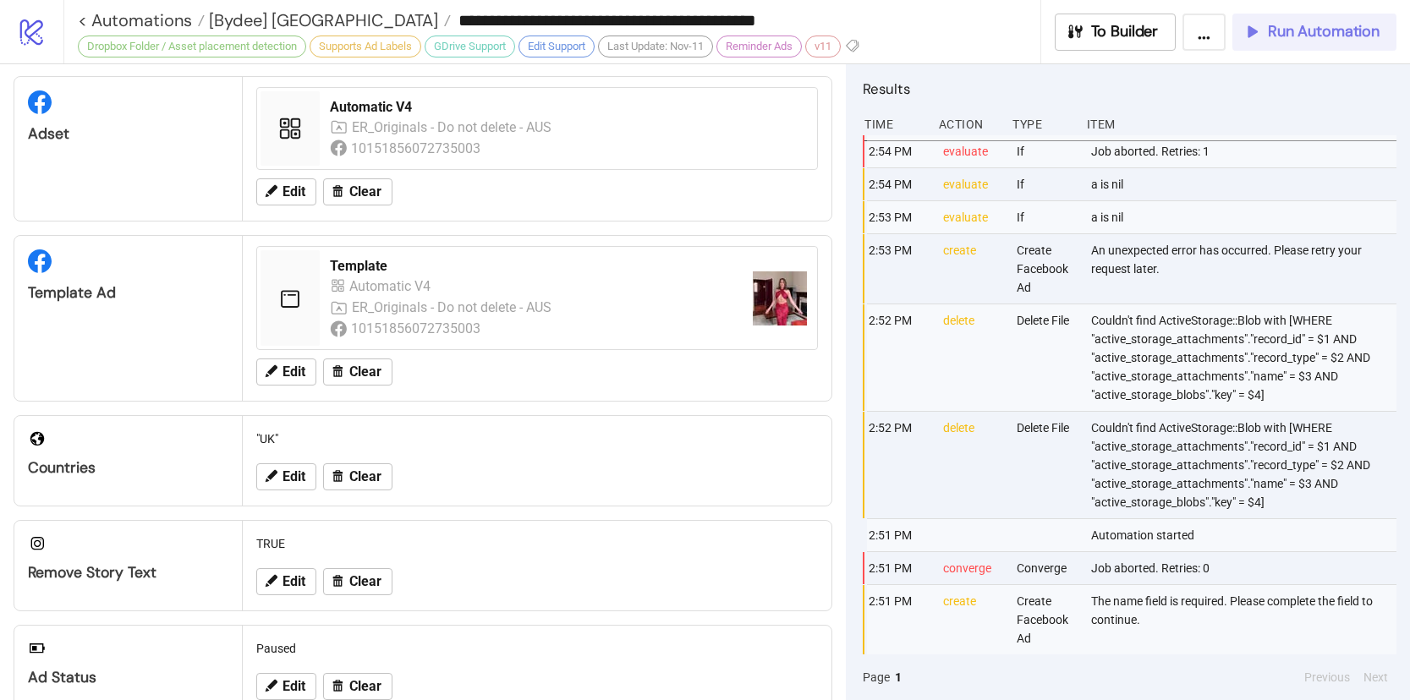
click at [1284, 48] on button "Run Automation" at bounding box center [1314, 32] width 164 height 37
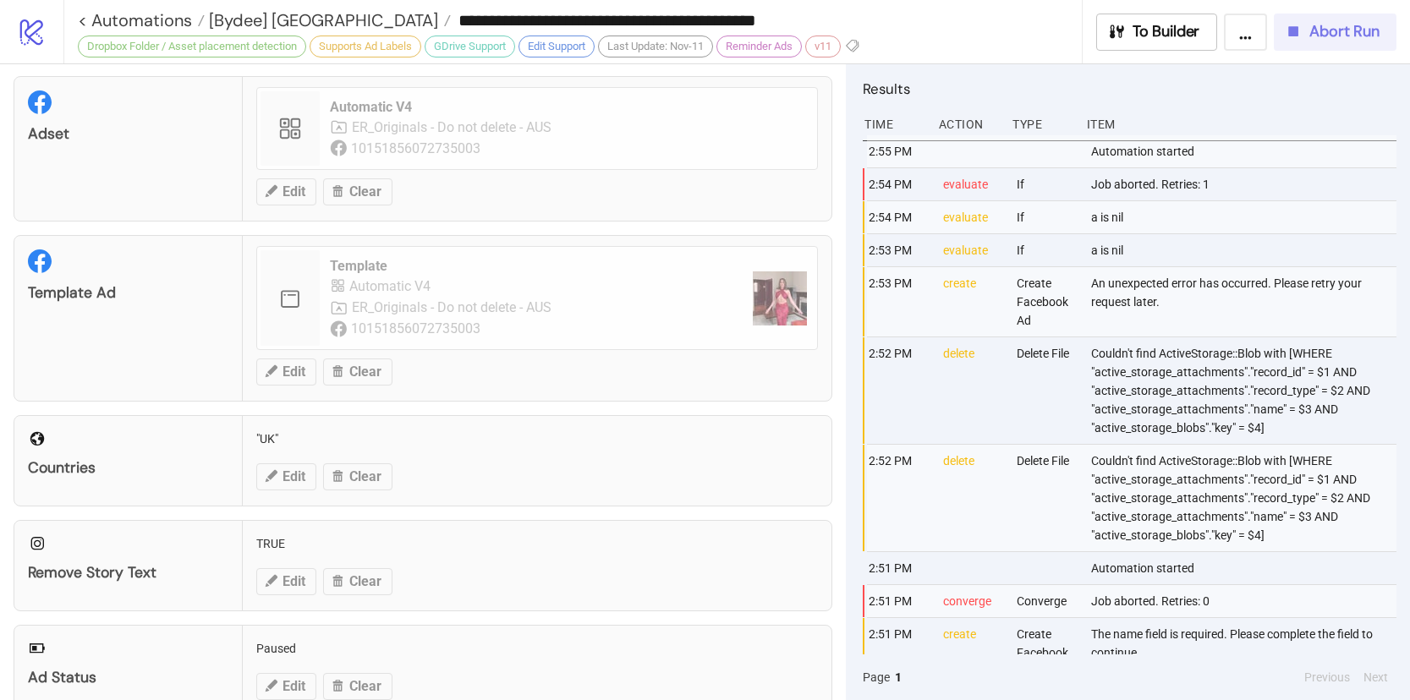
drag, startPoint x: 1322, startPoint y: 38, endPoint x: 1320, endPoint y: 51, distance: 12.8
click at [1321, 38] on span "Abort Run" at bounding box center [1344, 31] width 70 height 19
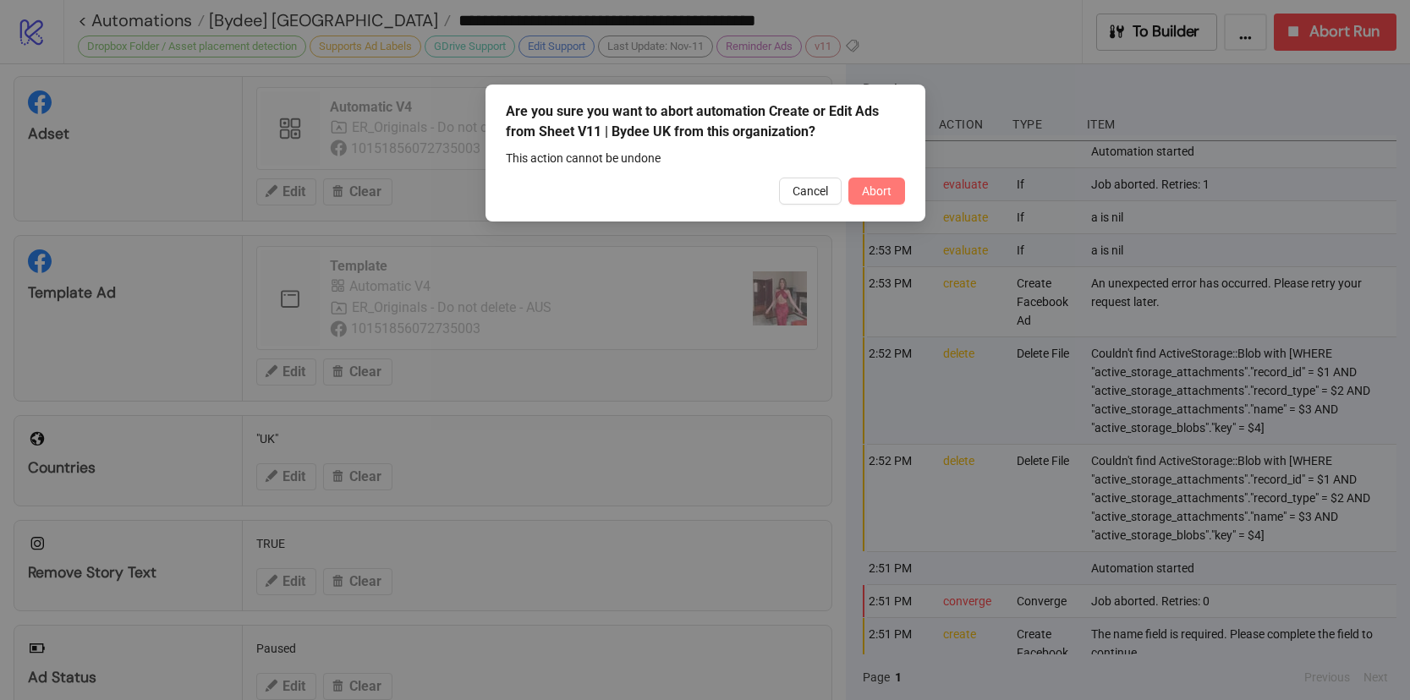
click at [873, 198] on button "Abort" at bounding box center [876, 191] width 57 height 27
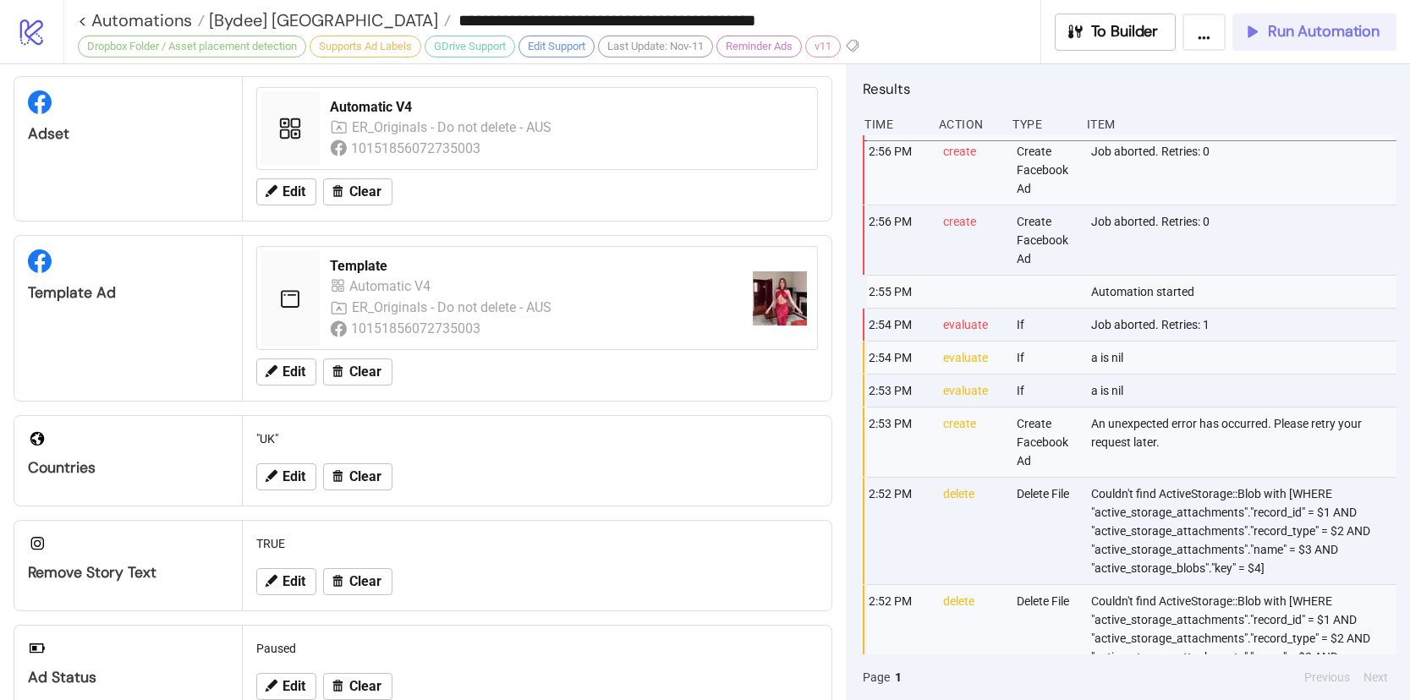
click at [1272, 38] on span "Run Automation" at bounding box center [1324, 31] width 112 height 19
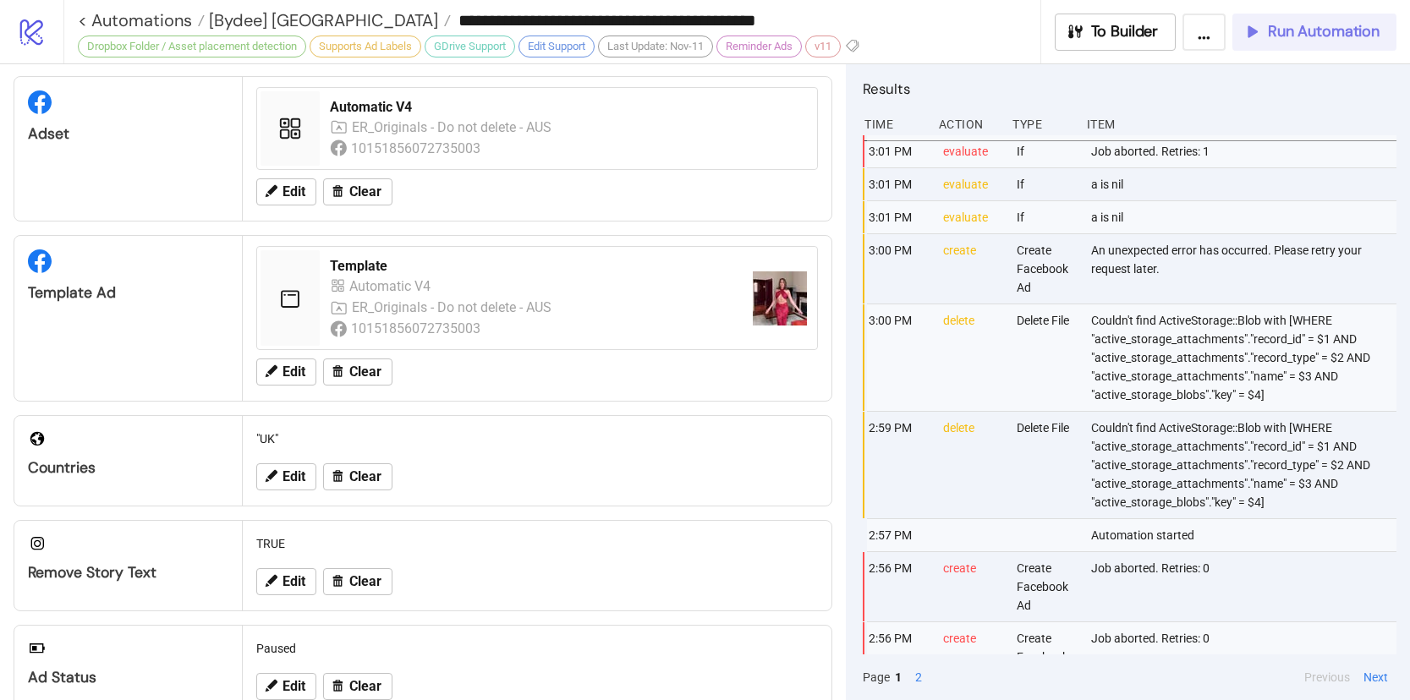
click at [1250, 47] on button "Run Automation" at bounding box center [1314, 32] width 164 height 37
click at [1328, 42] on button "Run Automation" at bounding box center [1314, 32] width 164 height 37
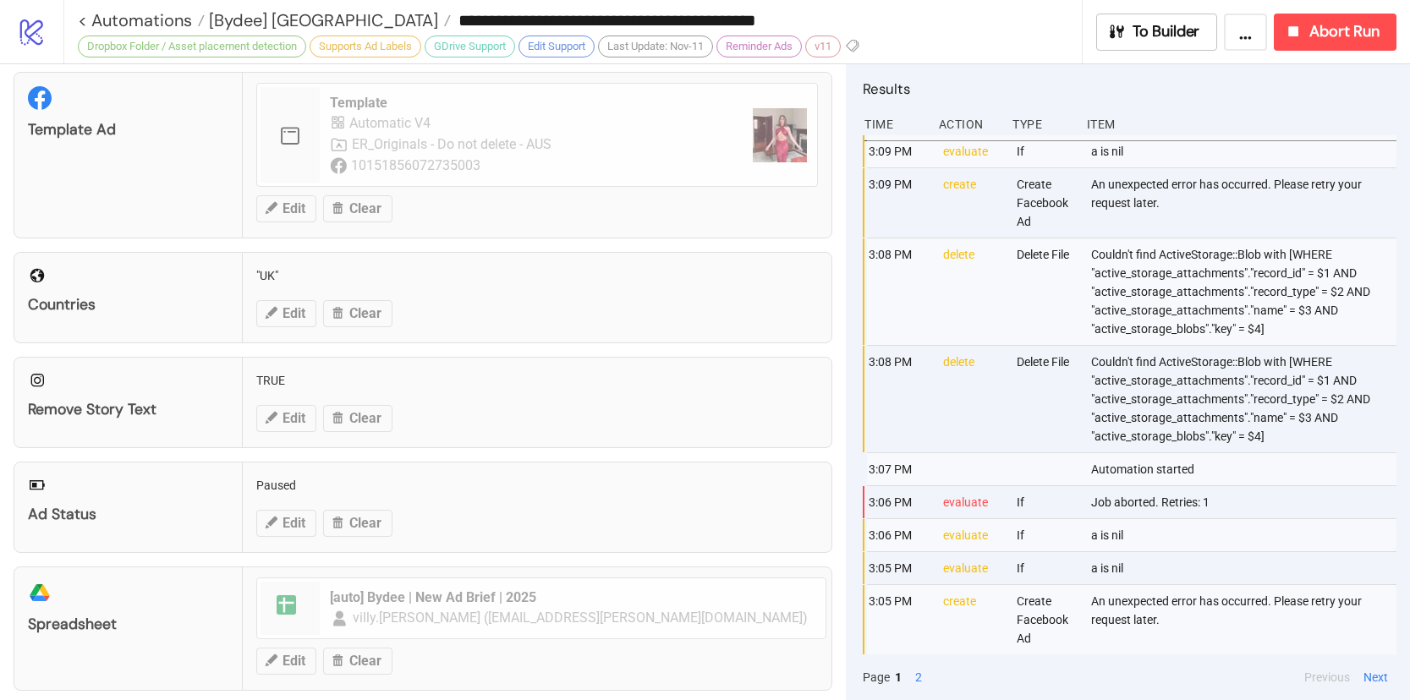
scroll to position [378, 0]
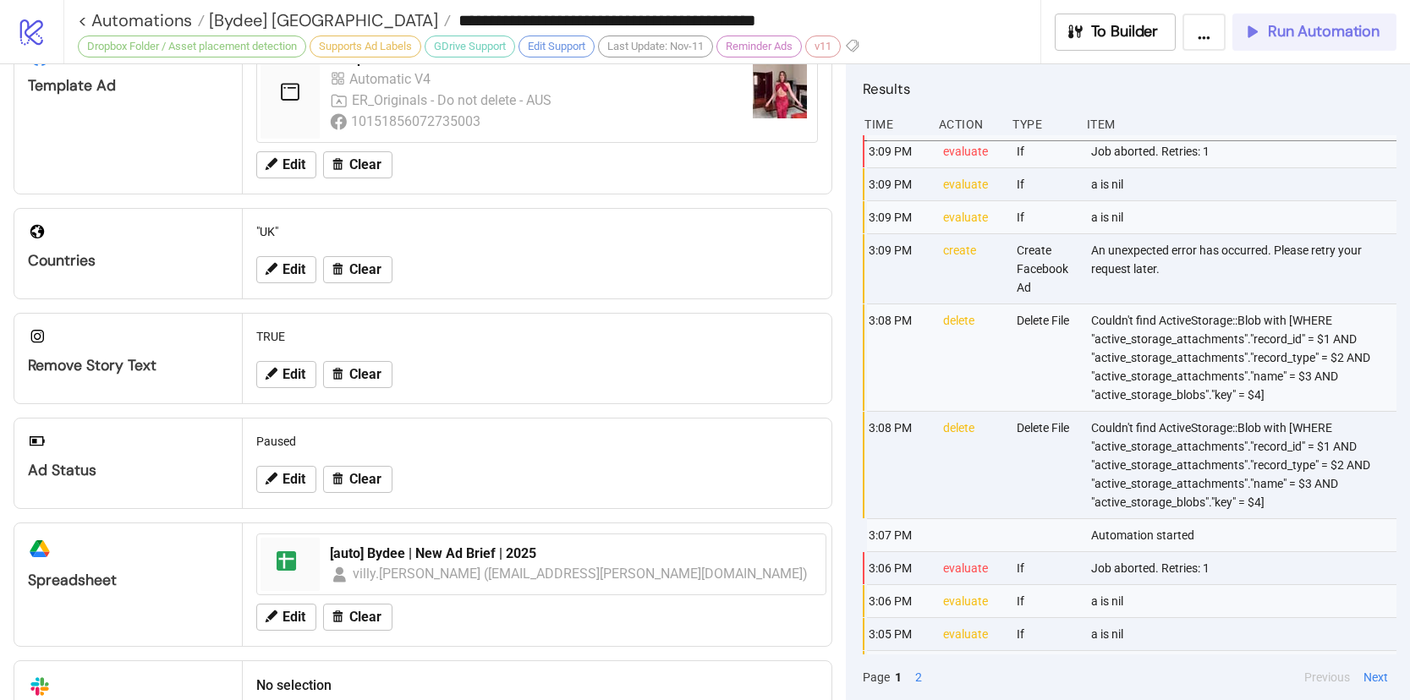
click at [1293, 41] on button "Run Automation" at bounding box center [1314, 32] width 164 height 37
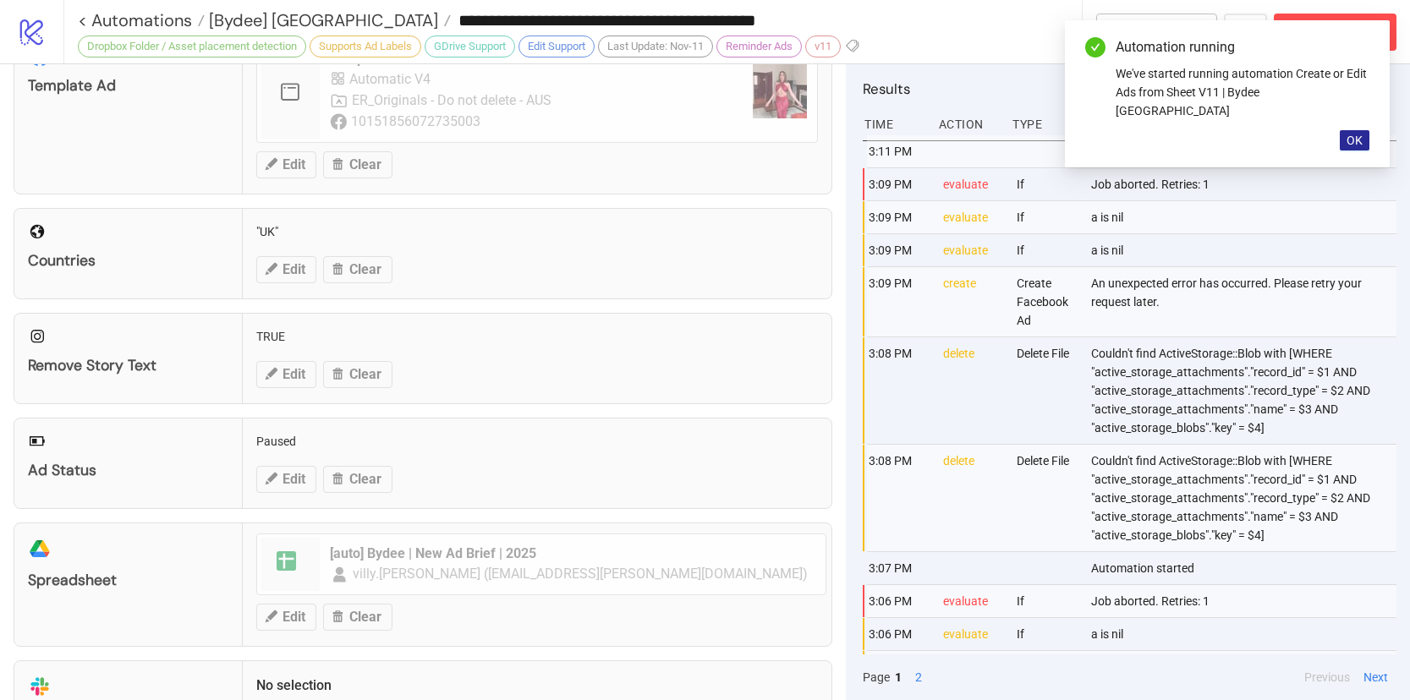
click at [1350, 134] on span "OK" at bounding box center [1355, 141] width 16 height 14
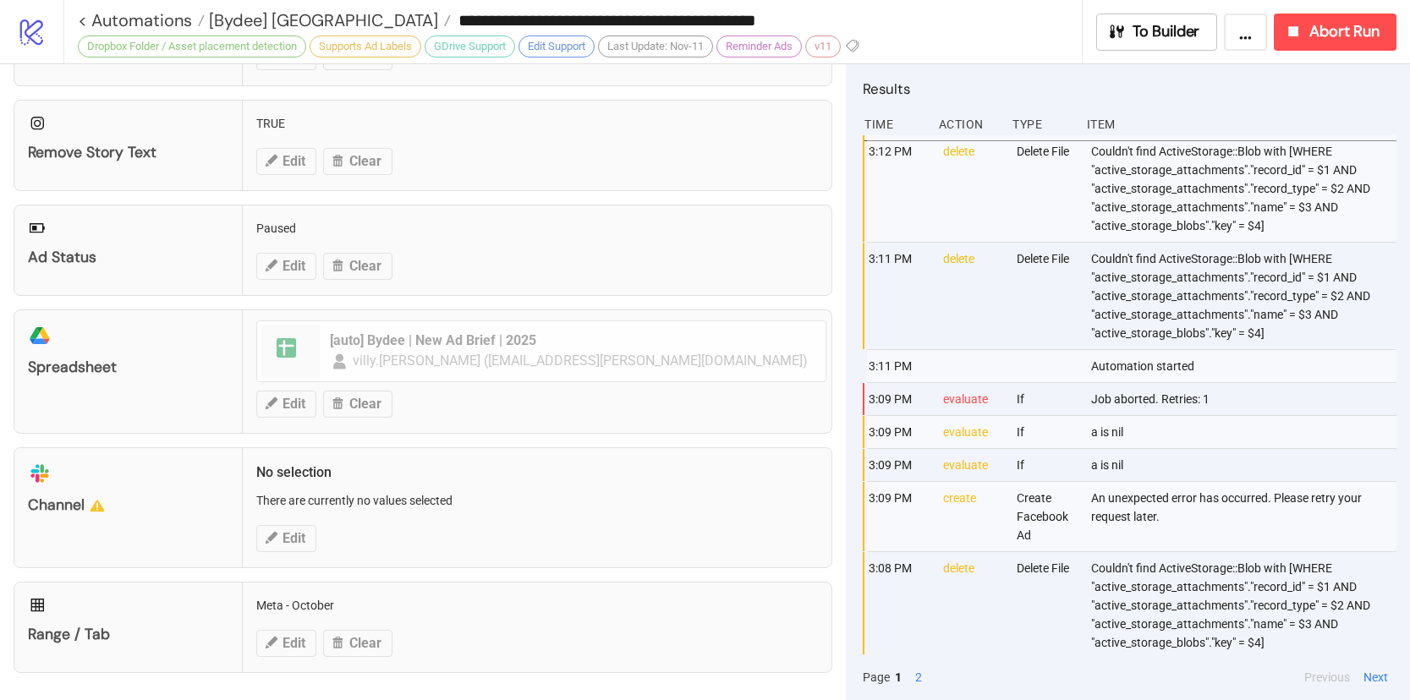
scroll to position [559, 0]
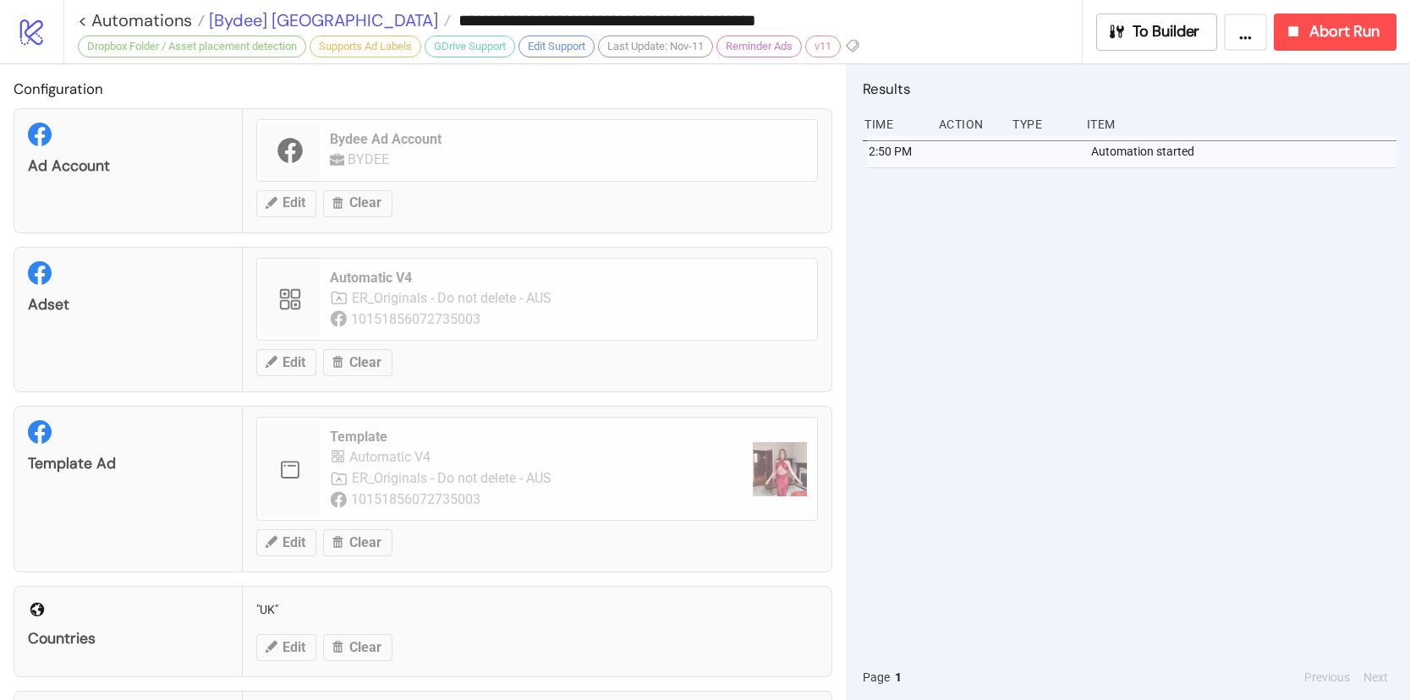
click at [266, 21] on span "[Bydee] [GEOGRAPHIC_DATA]" at bounding box center [321, 20] width 233 height 22
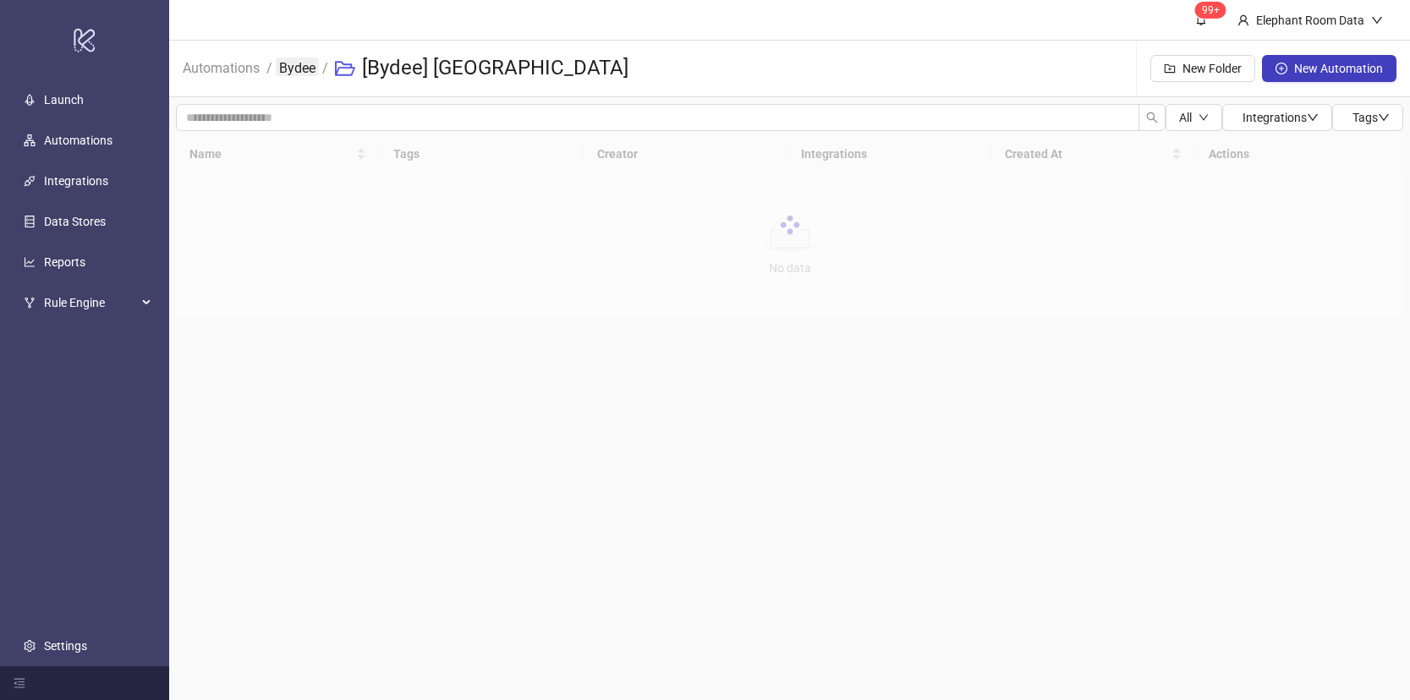
click at [282, 64] on link "Bydee" at bounding box center [297, 67] width 43 height 19
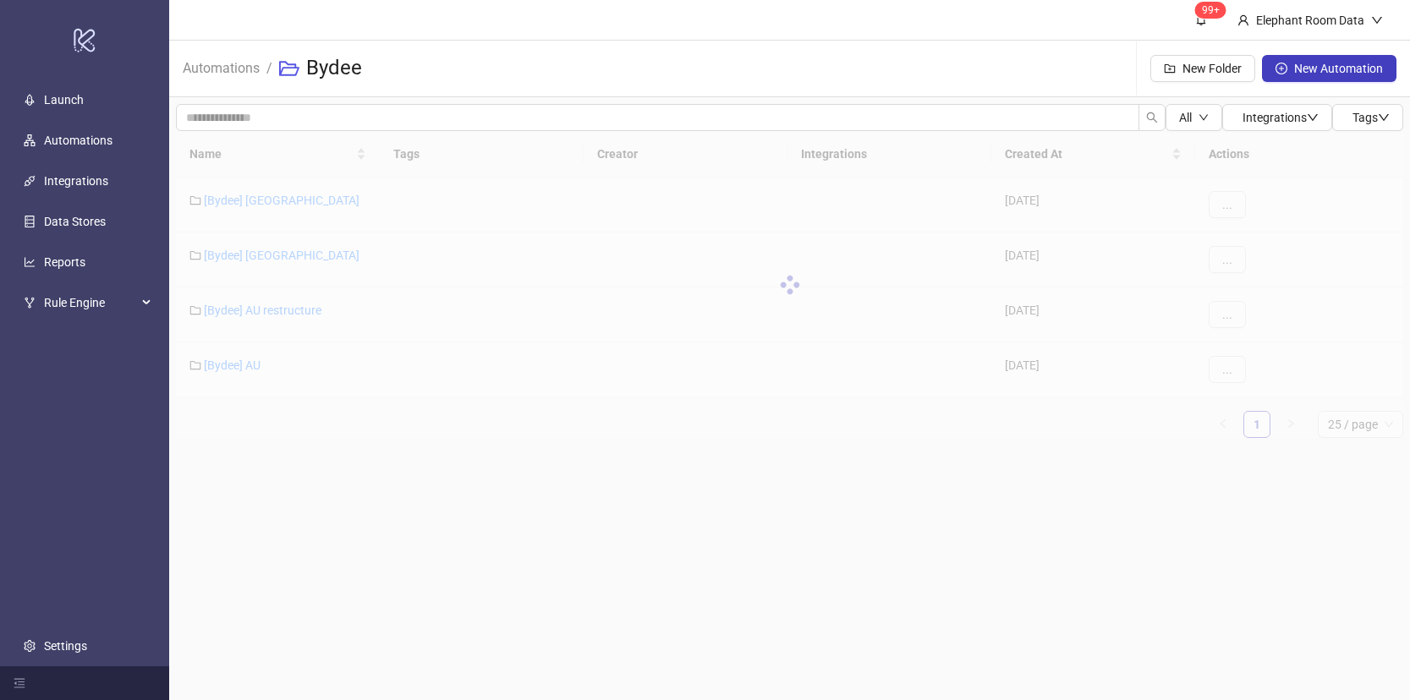
drag, startPoint x: 415, startPoint y: 454, endPoint x: 412, endPoint y: 463, distance: 9.9
click at [414, 453] on div "All Integrations Tags Name Tags Creator Integrations Created At Actions [Bydee]…" at bounding box center [789, 277] width 1241 height 361
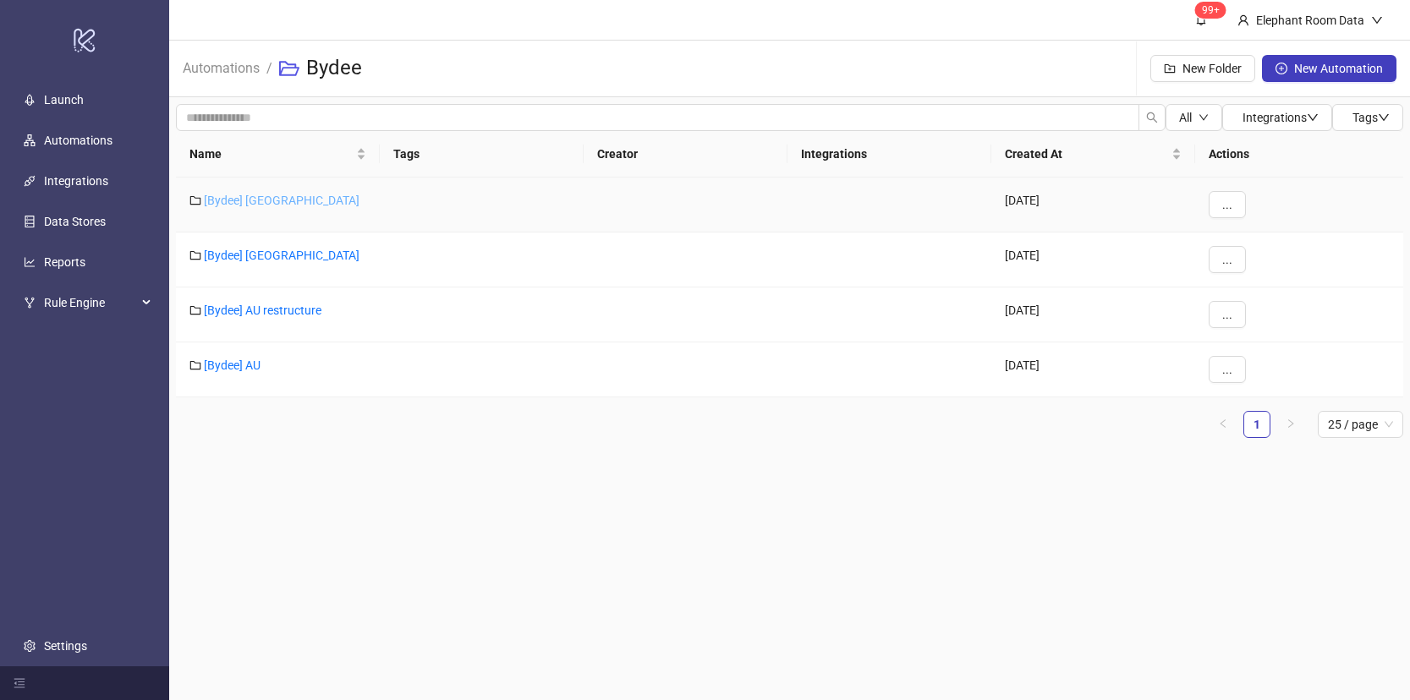
click at [240, 200] on link "[Bydee] [GEOGRAPHIC_DATA]" at bounding box center [282, 201] width 156 height 14
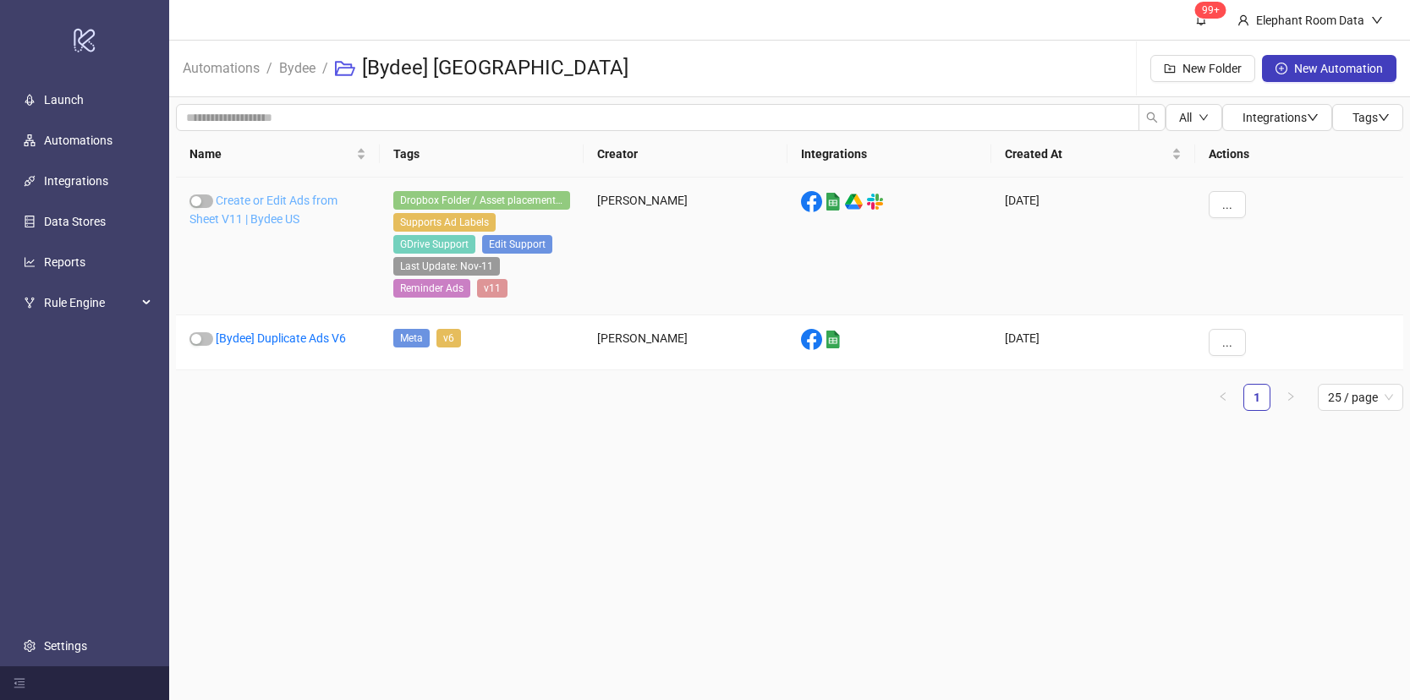
click at [277, 223] on link "Create or Edit Ads from Sheet V11 | Bydee US" at bounding box center [263, 210] width 148 height 32
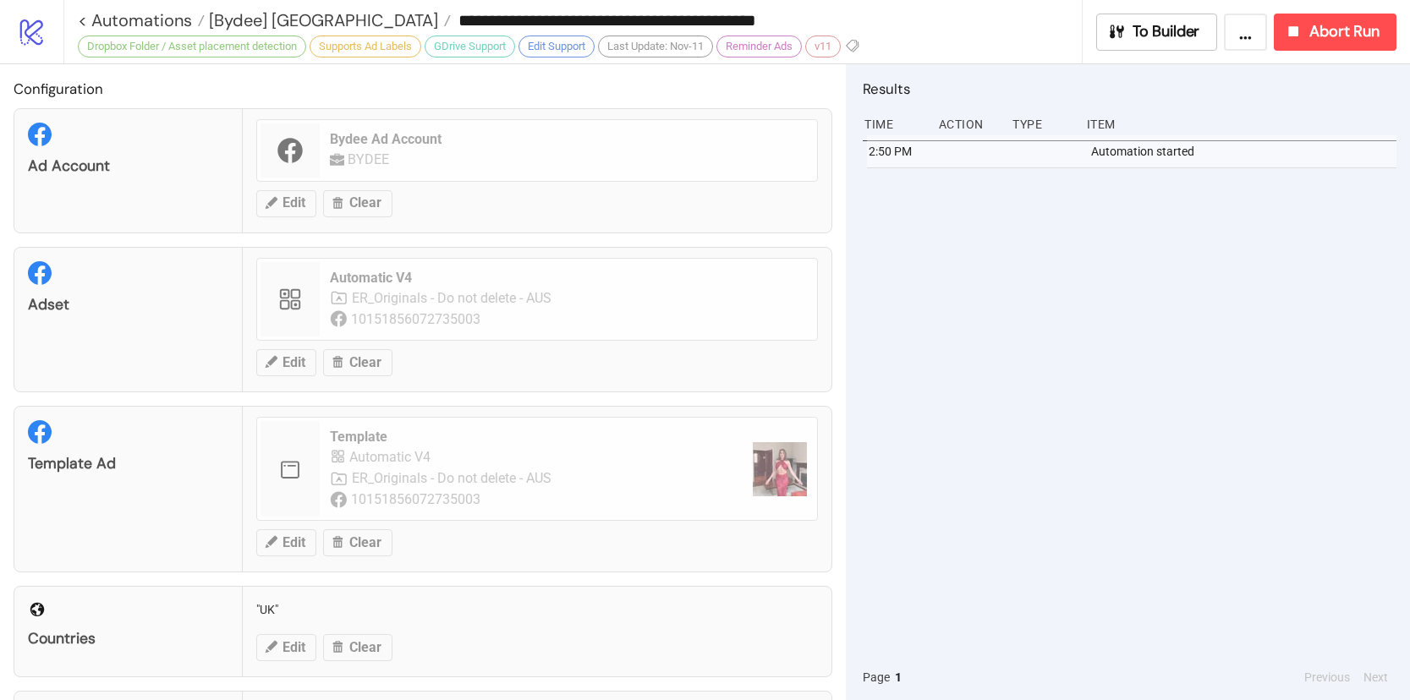
type input "**********"
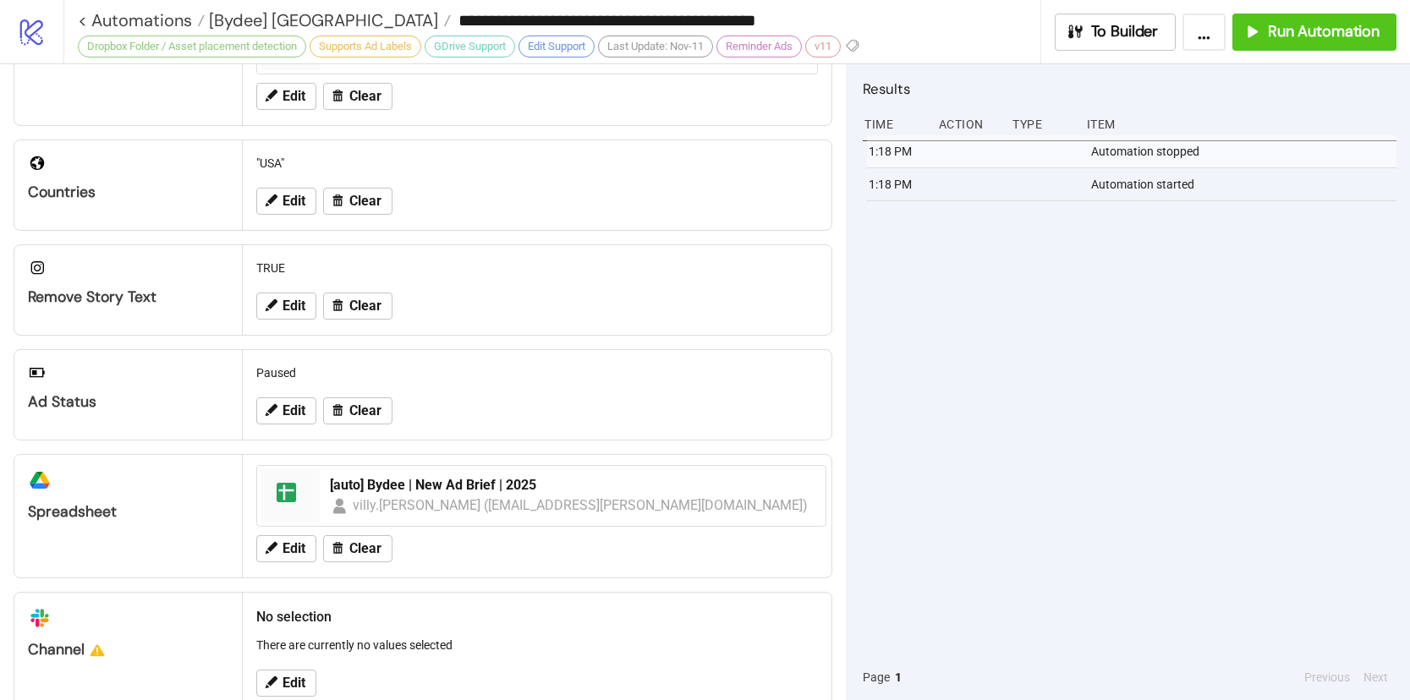
scroll to position [594, 0]
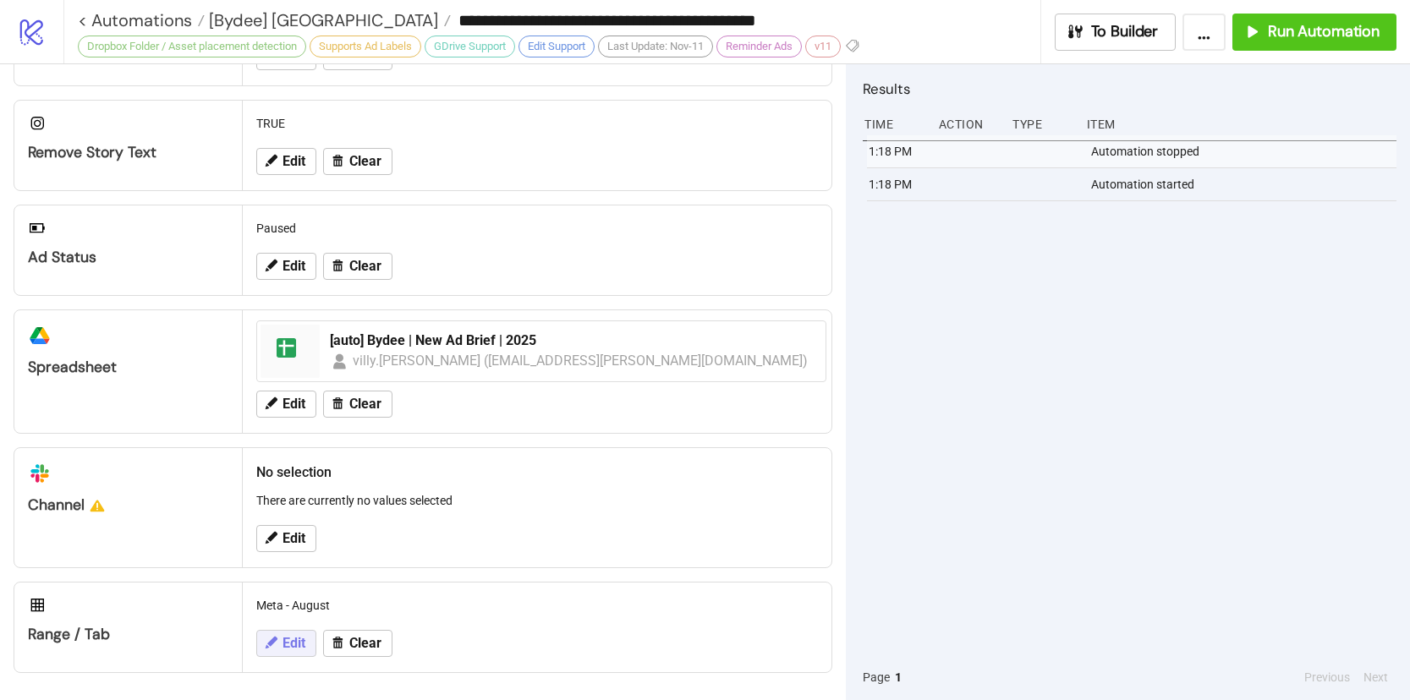
click at [274, 643] on icon at bounding box center [272, 643] width 12 height 12
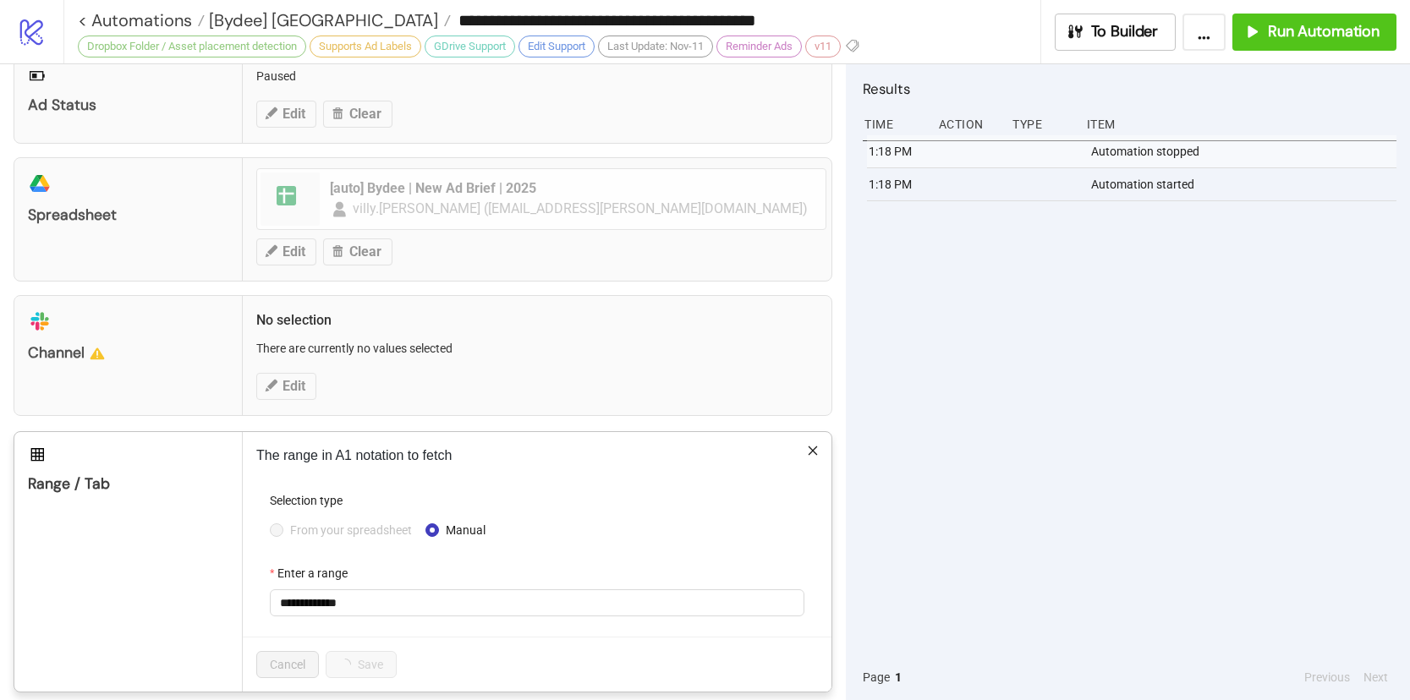
scroll to position [764, 0]
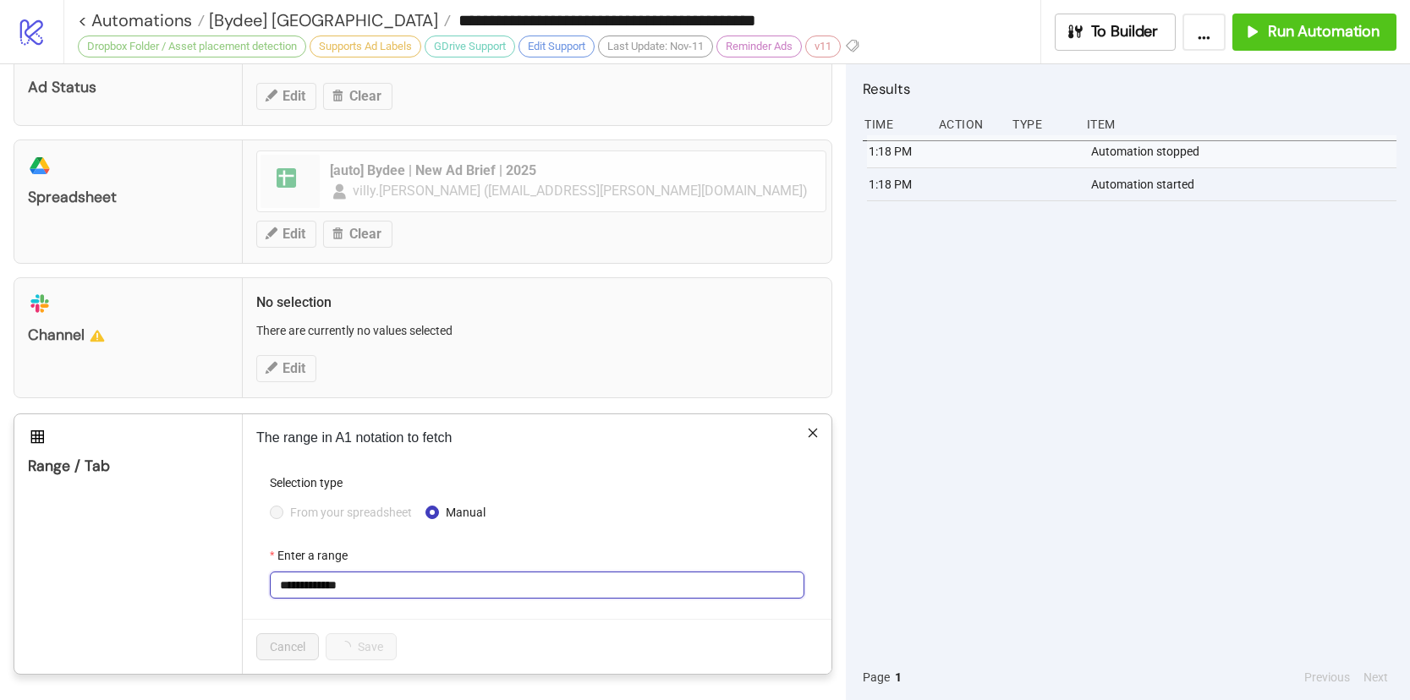
drag, startPoint x: 316, startPoint y: 588, endPoint x: 375, endPoint y: 593, distance: 58.6
click at [375, 593] on input "**********" at bounding box center [537, 585] width 535 height 27
type input "**********"
drag, startPoint x: 356, startPoint y: 639, endPoint x: 369, endPoint y: 642, distance: 13.1
click at [358, 640] on button "Save" at bounding box center [352, 647] width 52 height 27
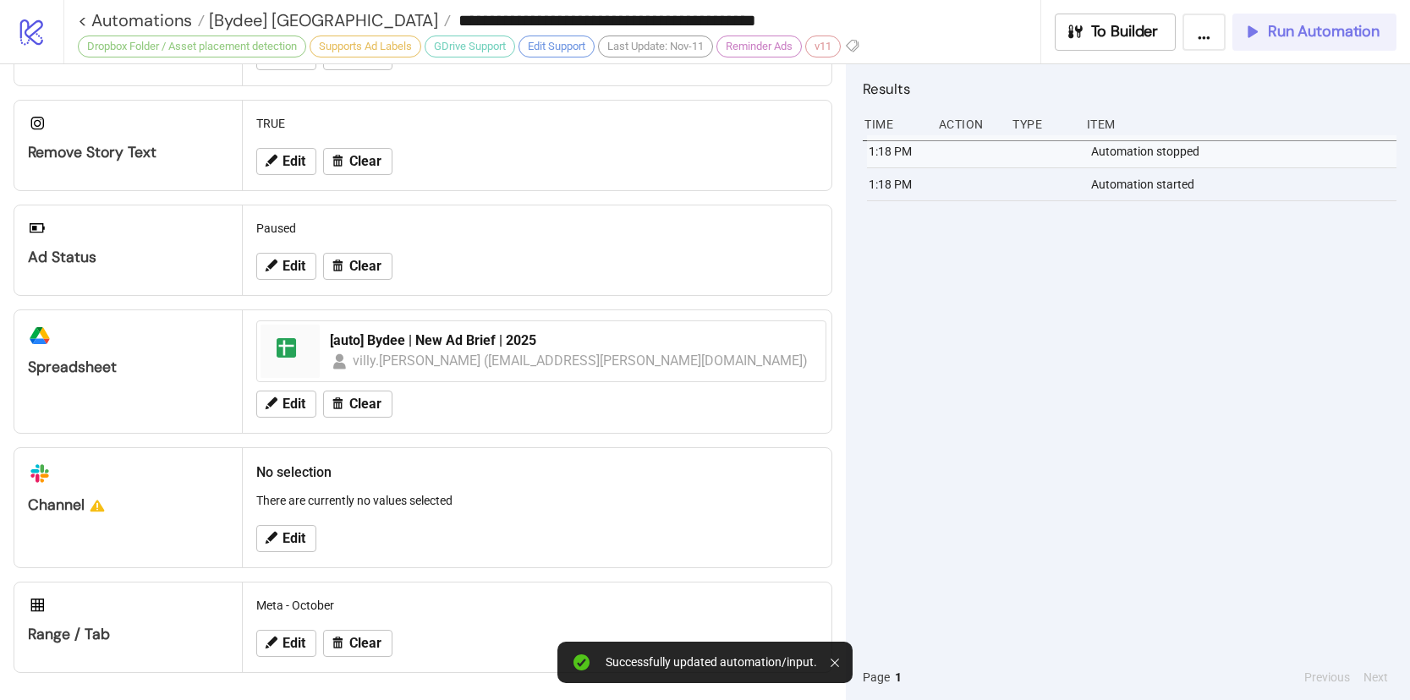
scroll to position [594, 0]
click at [1297, 34] on span "Run Automation" at bounding box center [1324, 31] width 112 height 19
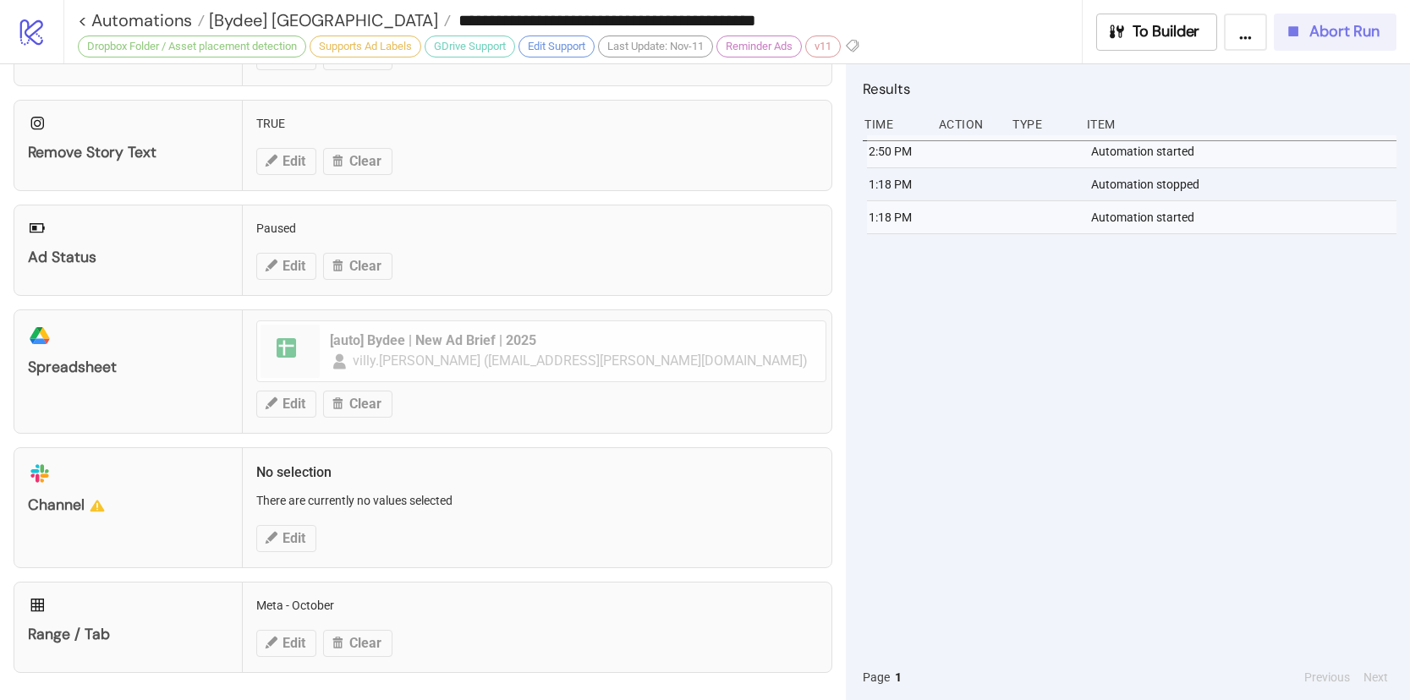
click at [1320, 48] on button "Abort Run" at bounding box center [1335, 32] width 123 height 37
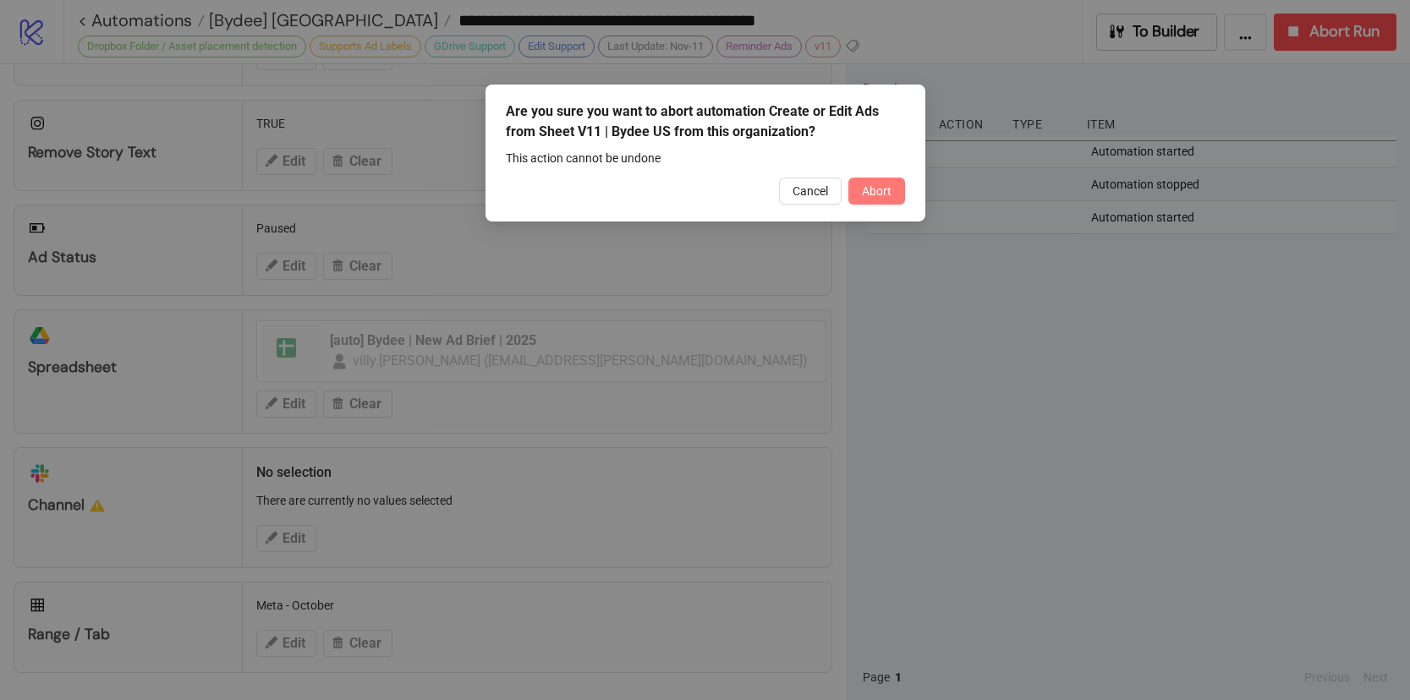
click at [889, 201] on button "Abort" at bounding box center [876, 191] width 57 height 27
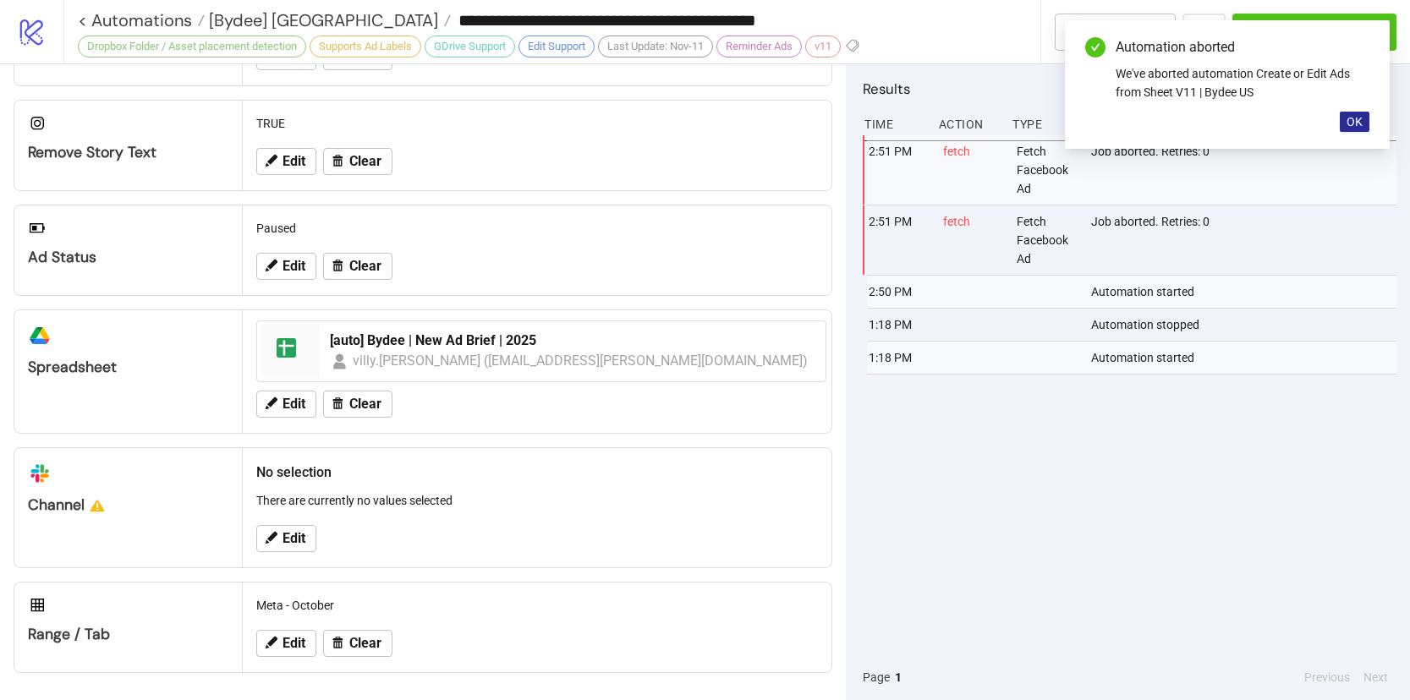
click at [1362, 120] on span "OK" at bounding box center [1355, 122] width 16 height 14
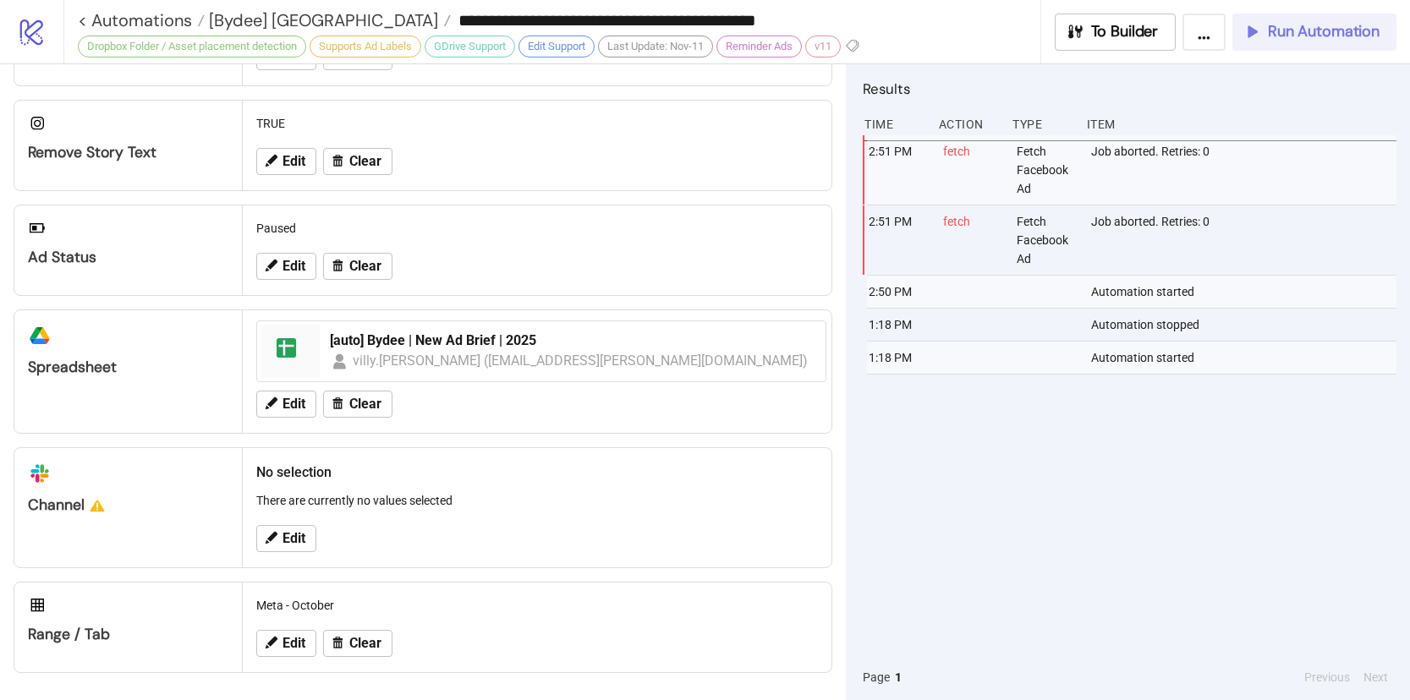
click at [1353, 25] on span "Run Automation" at bounding box center [1324, 31] width 112 height 19
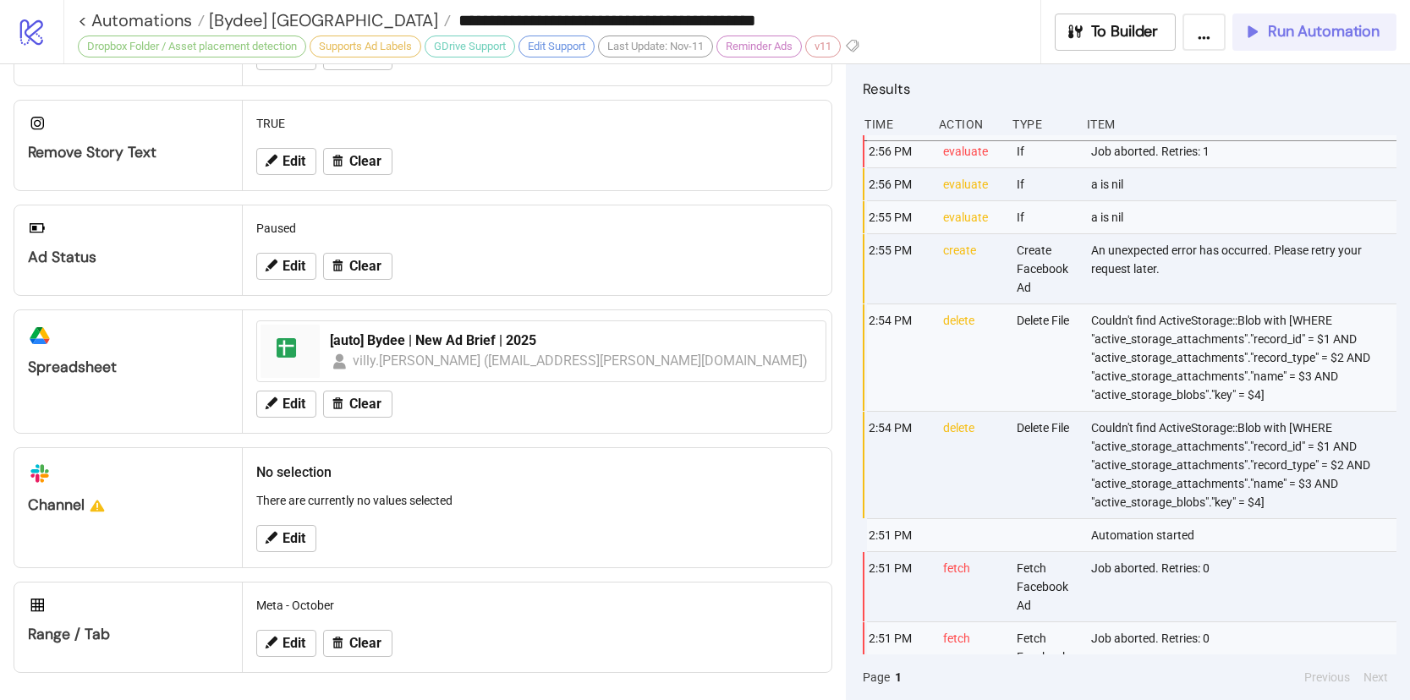
click at [1354, 37] on span "Run Automation" at bounding box center [1324, 31] width 112 height 19
click at [1331, 25] on span "Run Automation" at bounding box center [1324, 31] width 112 height 19
